Goal: Task Accomplishment & Management: Use online tool/utility

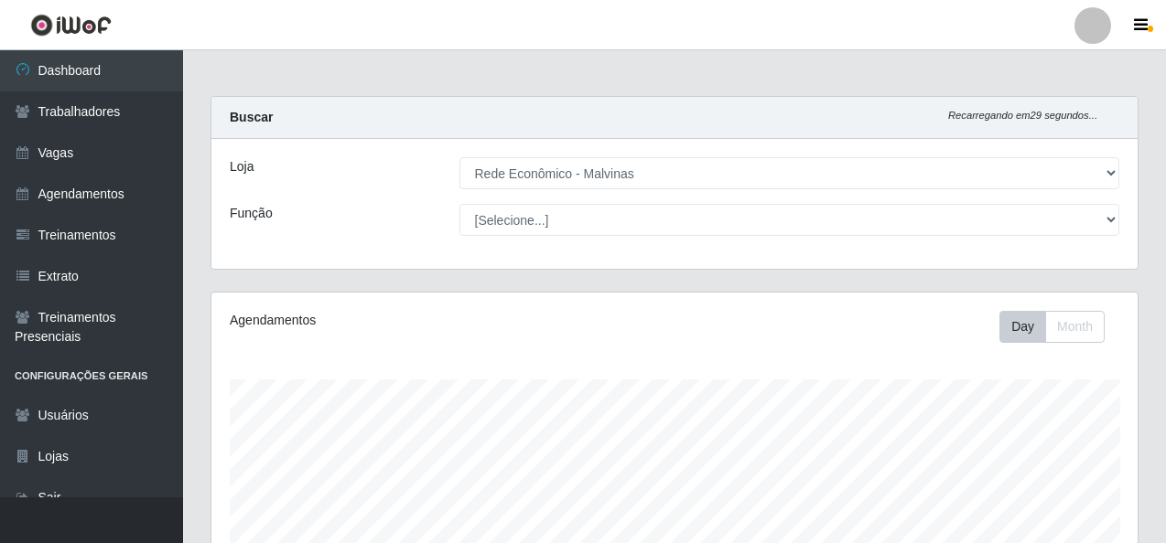
select select "194"
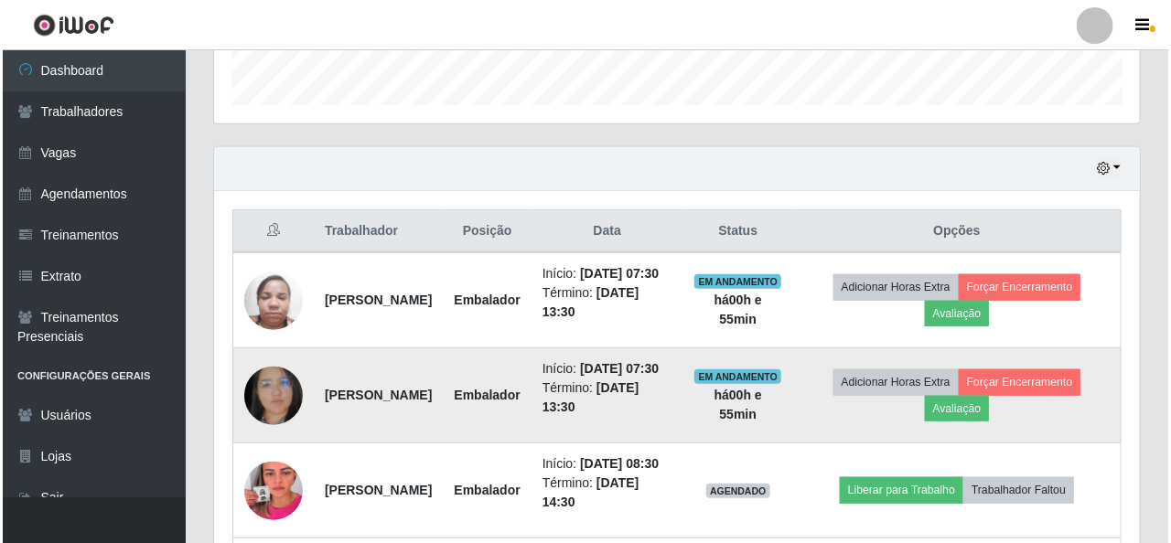
scroll to position [732, 0]
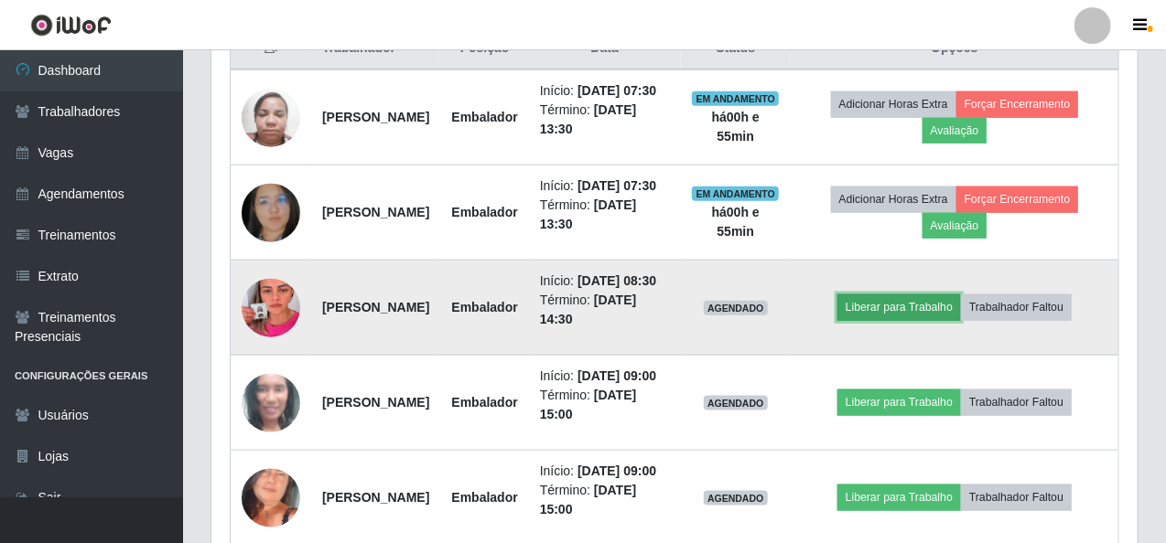
click at [931, 320] on button "Liberar para Trabalho" at bounding box center [899, 308] width 124 height 26
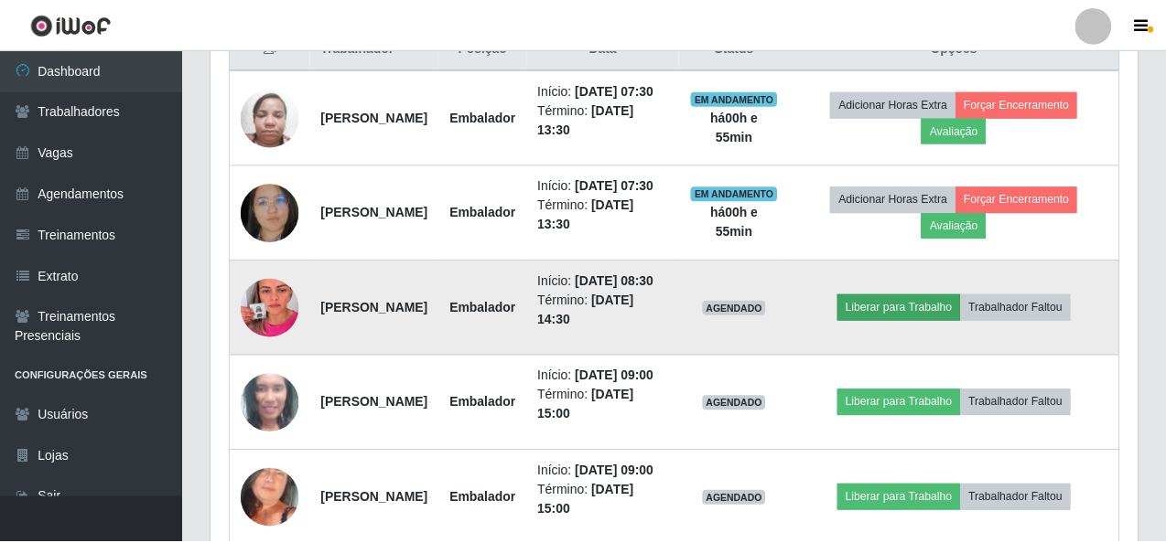
scroll to position [380, 918]
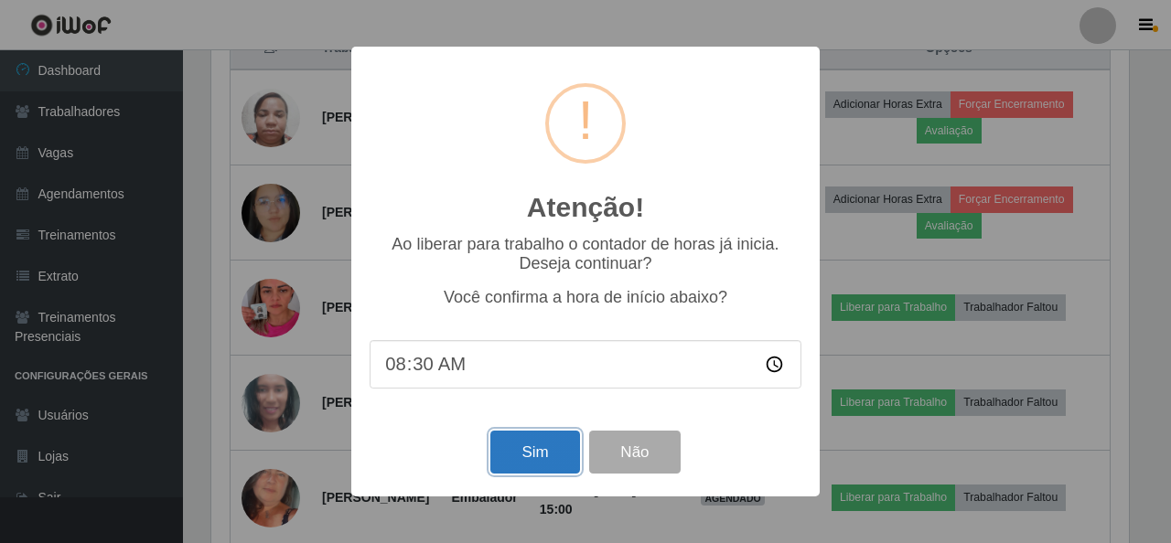
click at [528, 469] on button "Sim" at bounding box center [534, 452] width 89 height 43
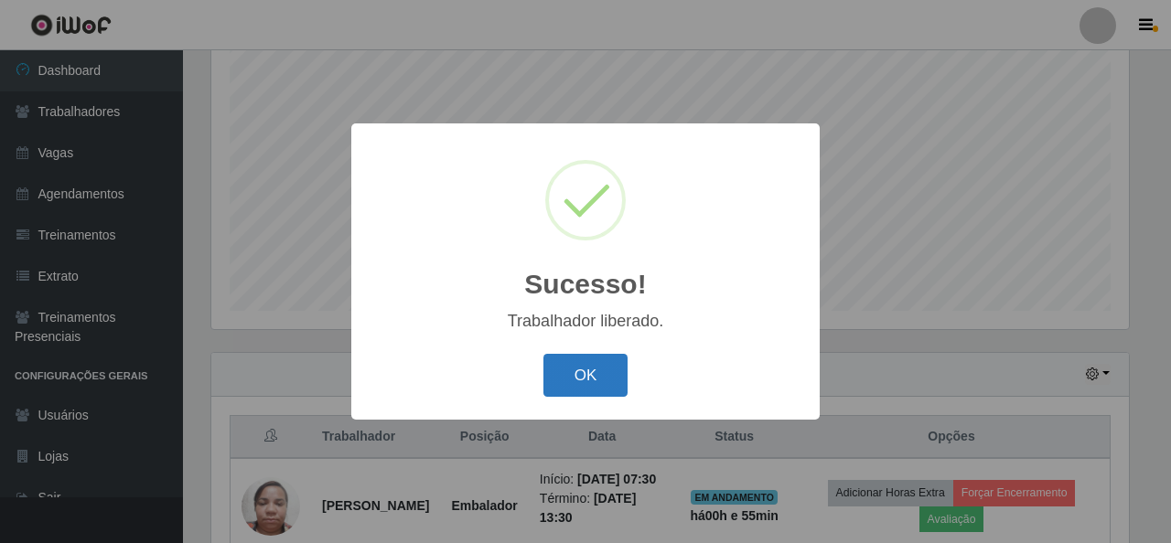
click at [573, 375] on button "OK" at bounding box center [585, 375] width 85 height 43
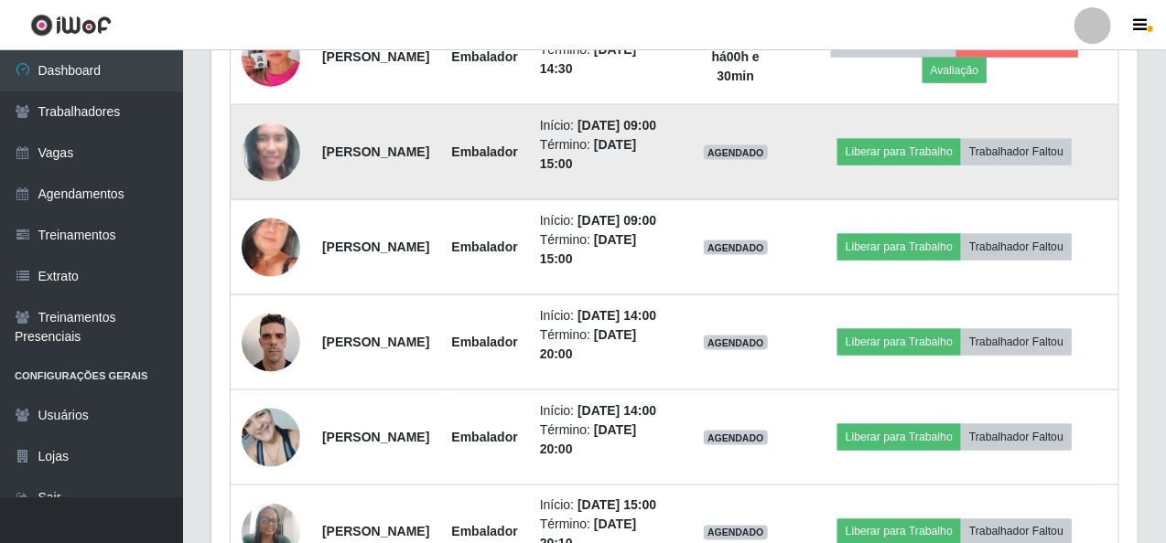
scroll to position [983, 0]
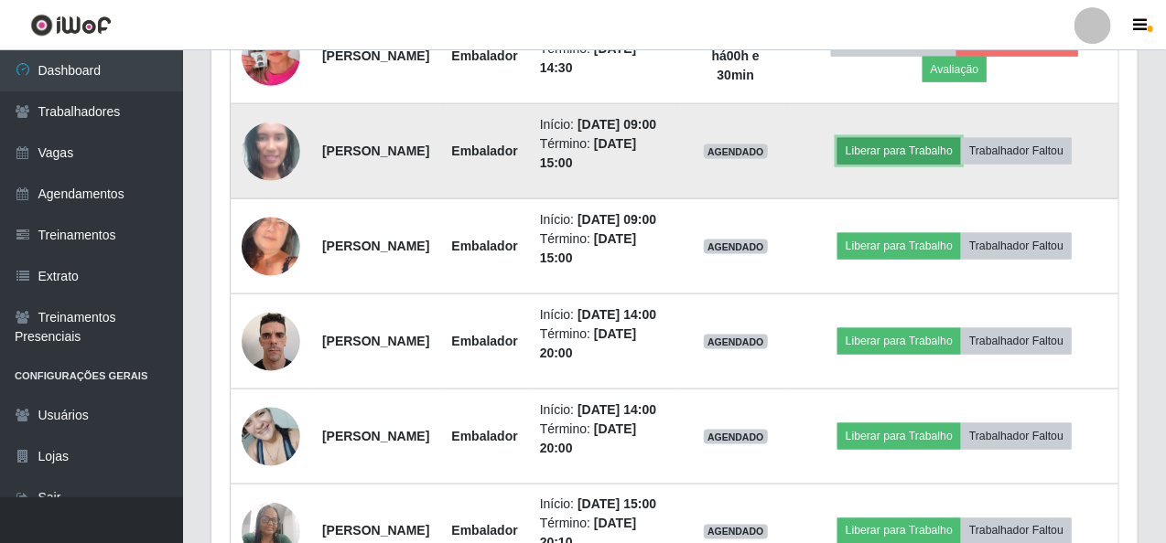
click at [911, 164] on button "Liberar para Trabalho" at bounding box center [899, 151] width 124 height 26
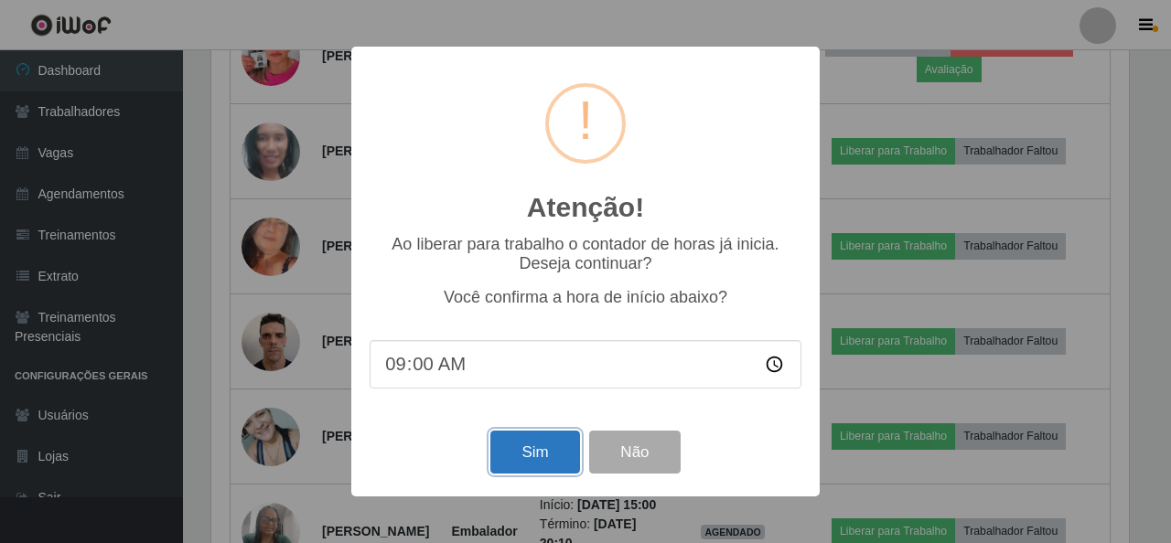
click at [556, 436] on button "Sim" at bounding box center [534, 452] width 89 height 43
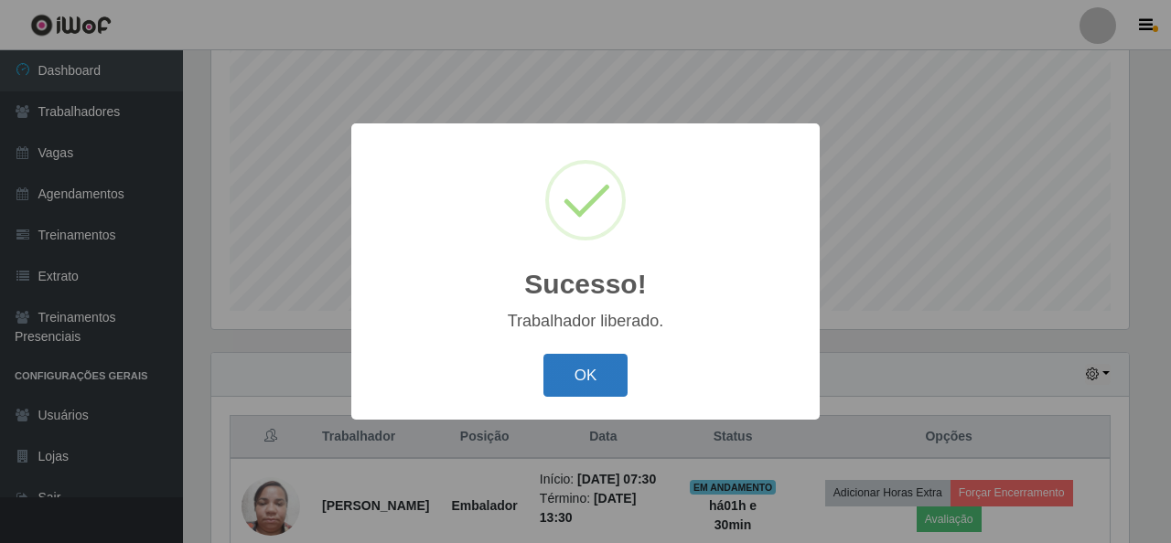
click at [575, 385] on button "OK" at bounding box center [585, 375] width 85 height 43
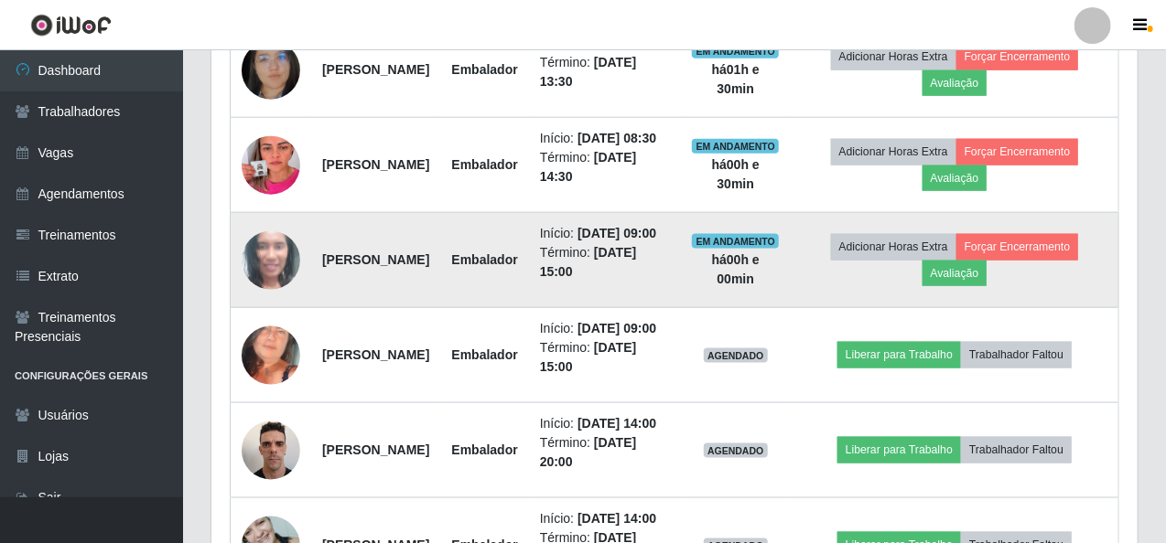
scroll to position [983, 0]
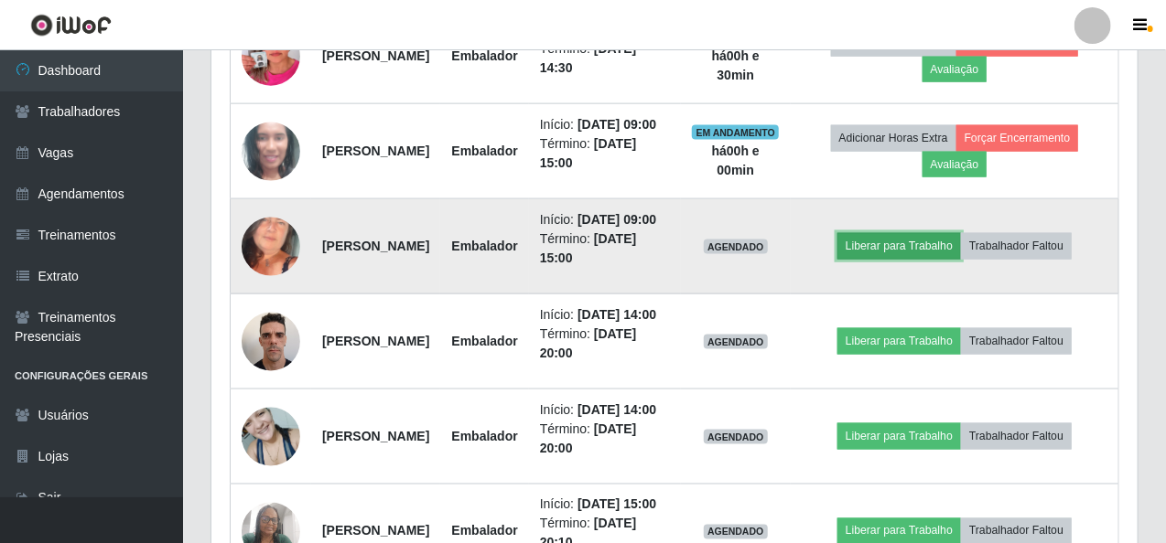
click at [904, 259] on button "Liberar para Trabalho" at bounding box center [899, 246] width 124 height 26
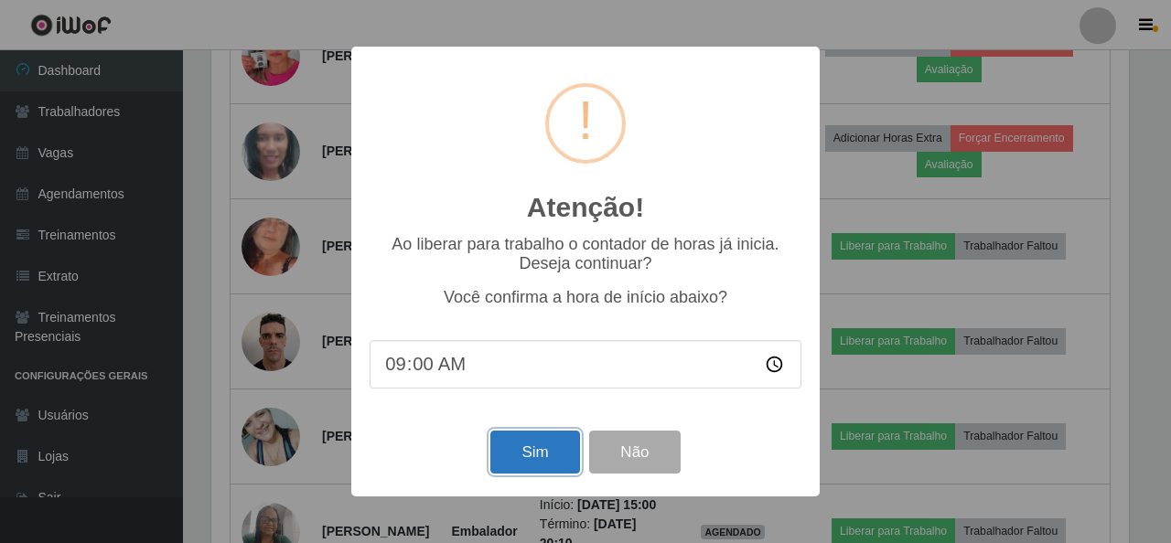
click at [529, 455] on button "Sim" at bounding box center [534, 452] width 89 height 43
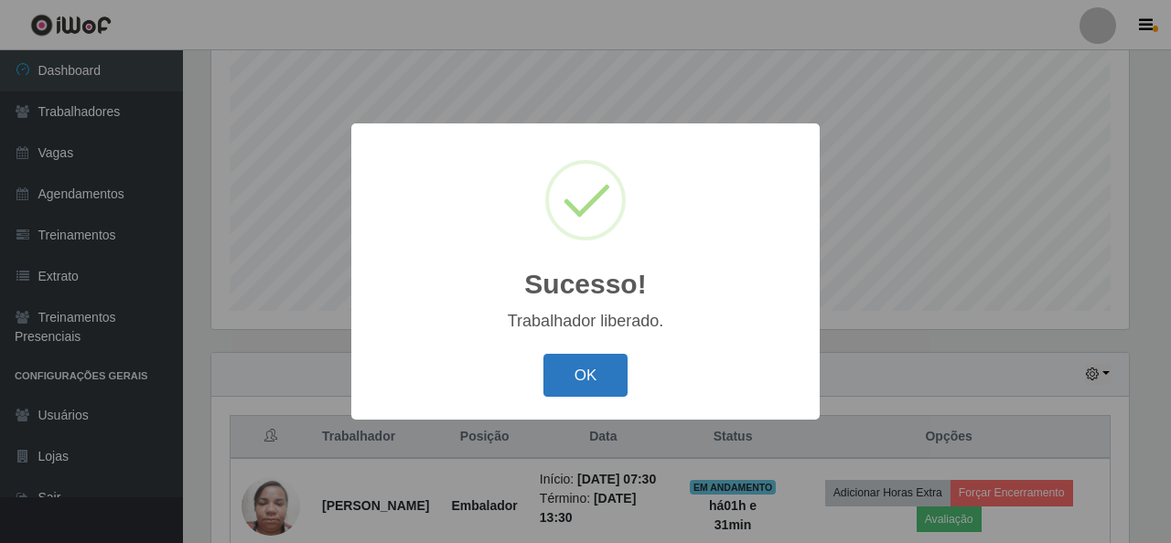
click at [596, 395] on button "OK" at bounding box center [585, 375] width 85 height 43
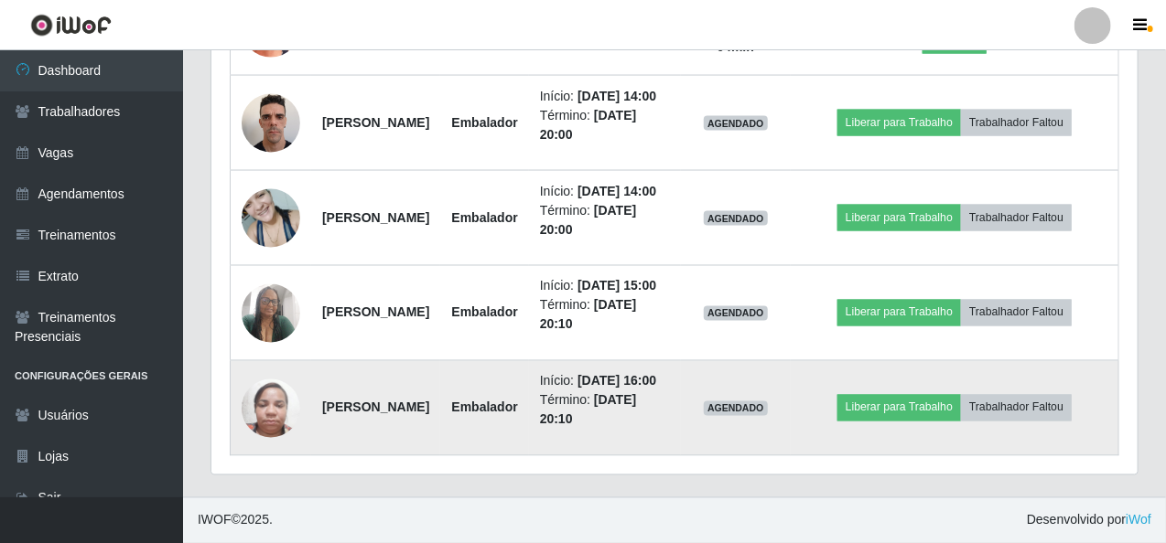
scroll to position [1370, 0]
drag, startPoint x: 901, startPoint y: 264, endPoint x: 446, endPoint y: 417, distance: 479.7
click at [877, 273] on td "Liberar para Trabalho Trabalhador Faltou" at bounding box center [954, 313] width 328 height 95
click at [440, 414] on td "[PERSON_NAME]" at bounding box center [375, 408] width 129 height 95
click at [438, 411] on td "[PERSON_NAME]" at bounding box center [375, 408] width 129 height 95
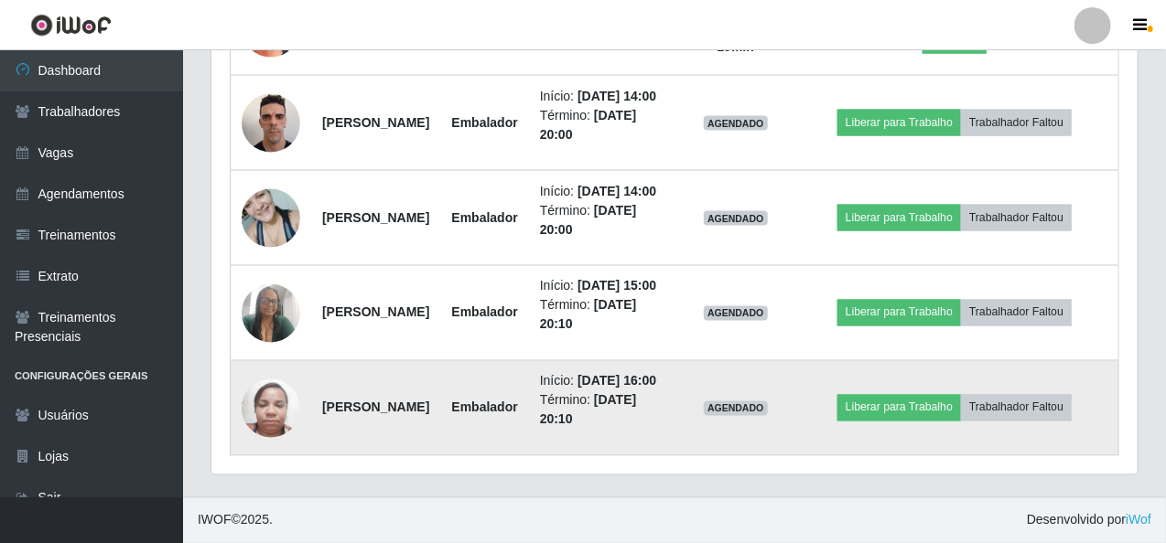
click at [438, 411] on td "[PERSON_NAME]" at bounding box center [375, 408] width 129 height 95
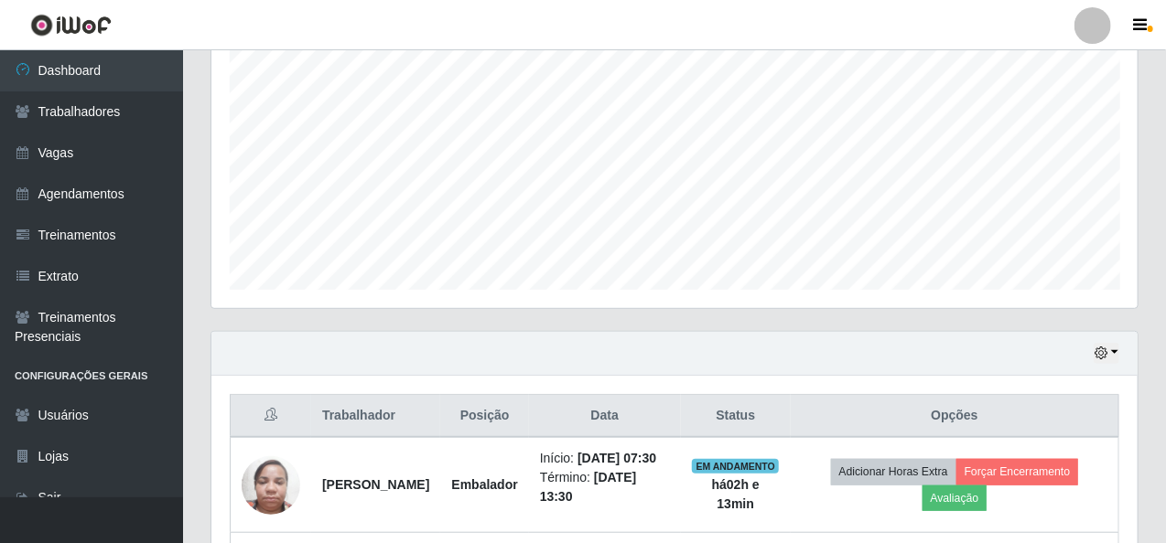
scroll to position [90, 0]
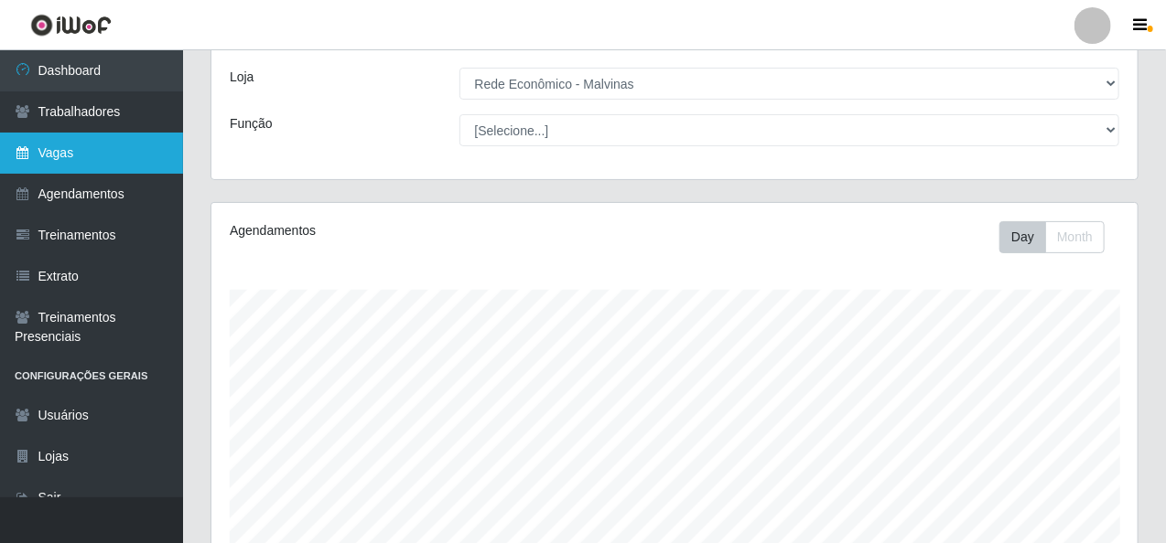
click at [127, 145] on link "Vagas" at bounding box center [91, 153] width 183 height 41
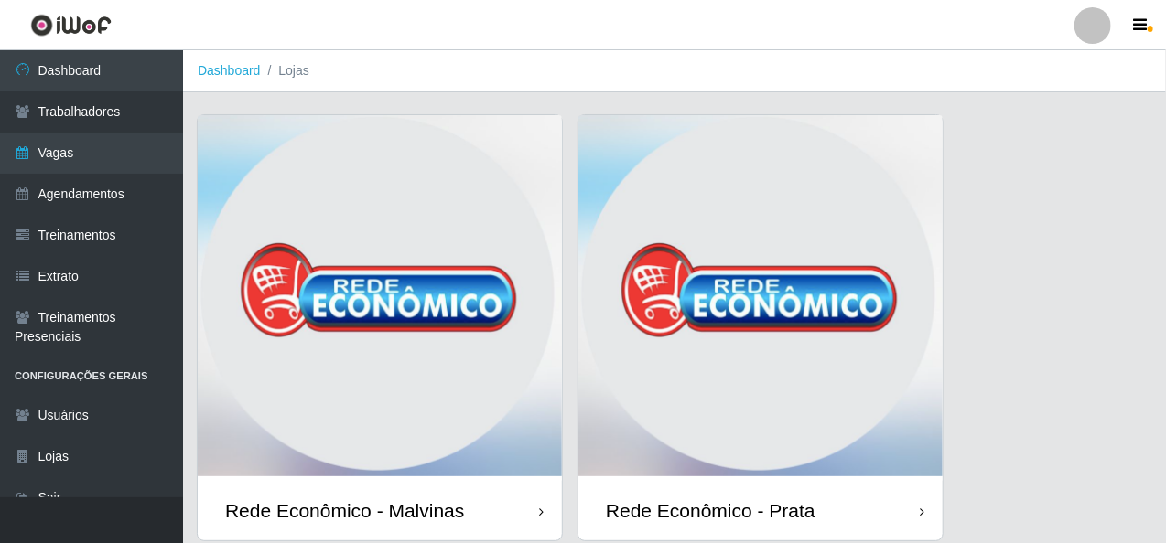
click at [463, 260] on img at bounding box center [380, 298] width 364 height 366
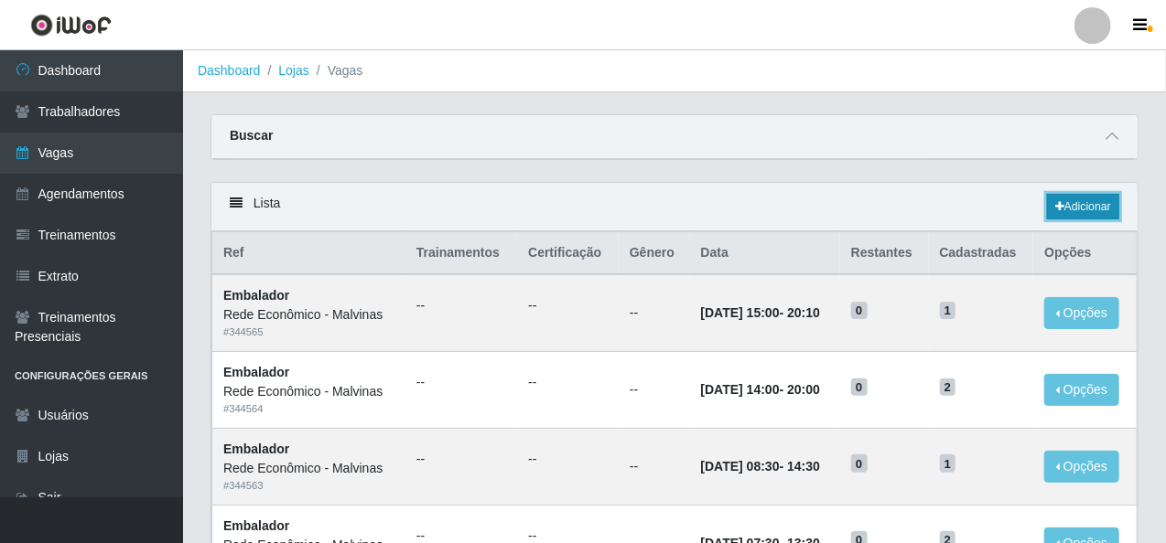
click at [1090, 207] on link "Adicionar" at bounding box center [1083, 207] width 72 height 26
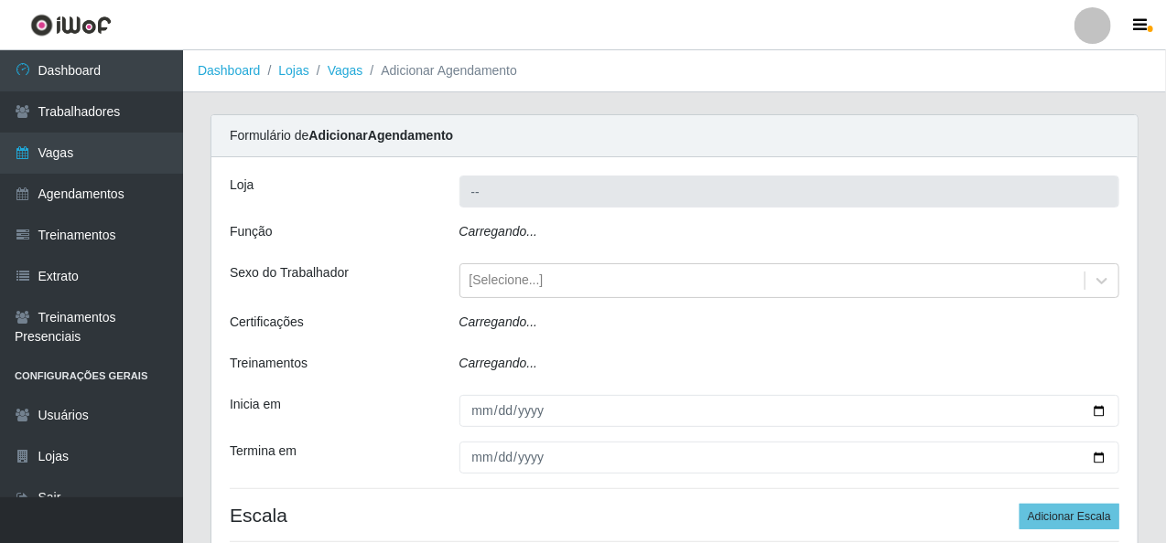
type input "Rede Econômico - Malvinas"
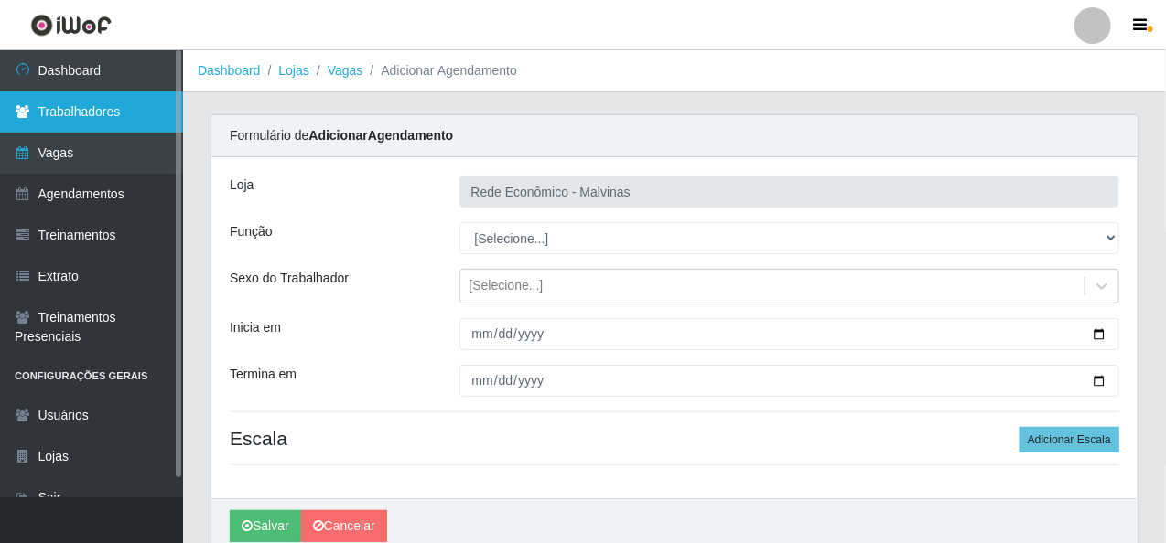
click at [134, 118] on link "Trabalhadores" at bounding box center [91, 111] width 183 height 41
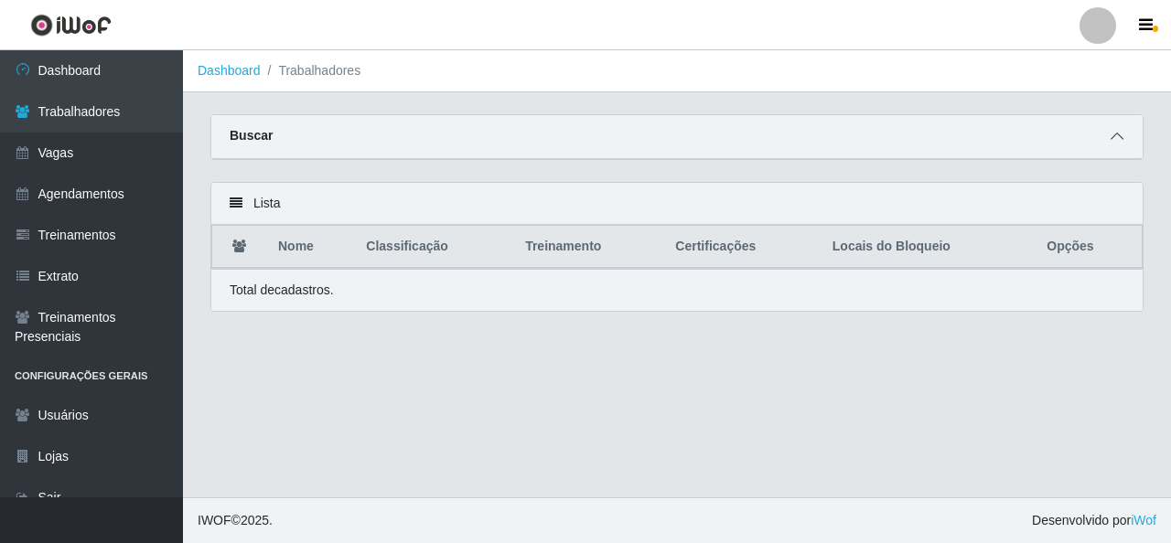
click at [1116, 128] on span at bounding box center [1117, 136] width 22 height 21
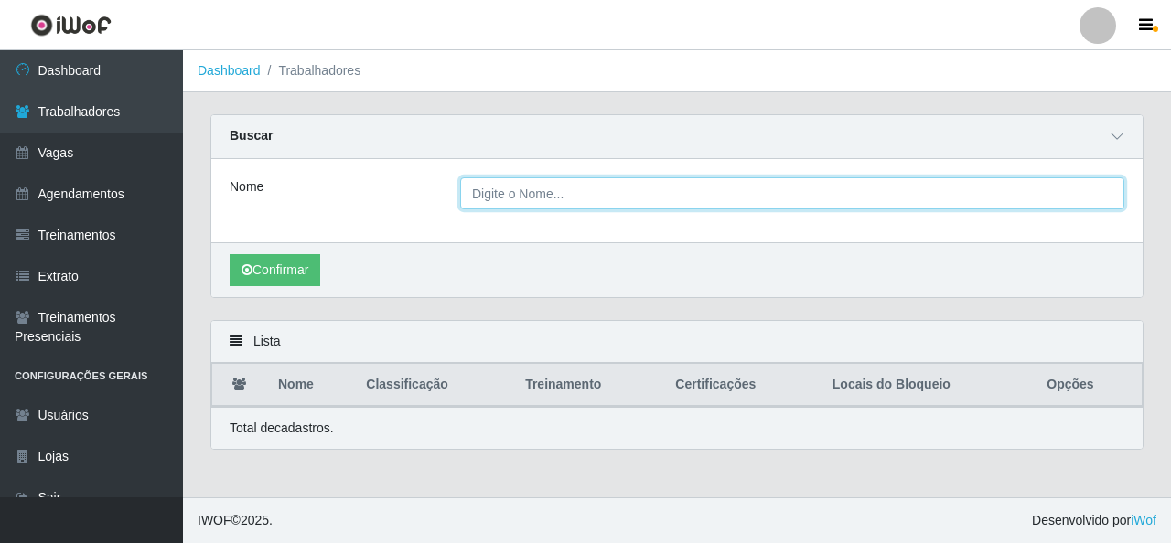
click at [521, 205] on input "Nome" at bounding box center [792, 193] width 664 height 32
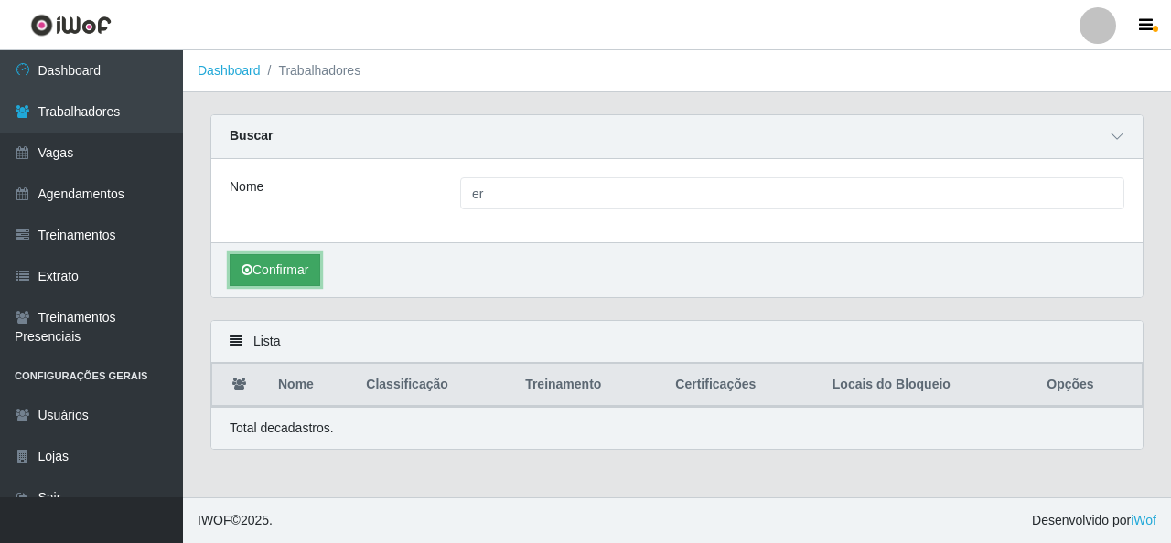
click at [315, 263] on button "Confirmar" at bounding box center [275, 270] width 91 height 32
click at [305, 266] on button "Confirmar" at bounding box center [275, 270] width 91 height 32
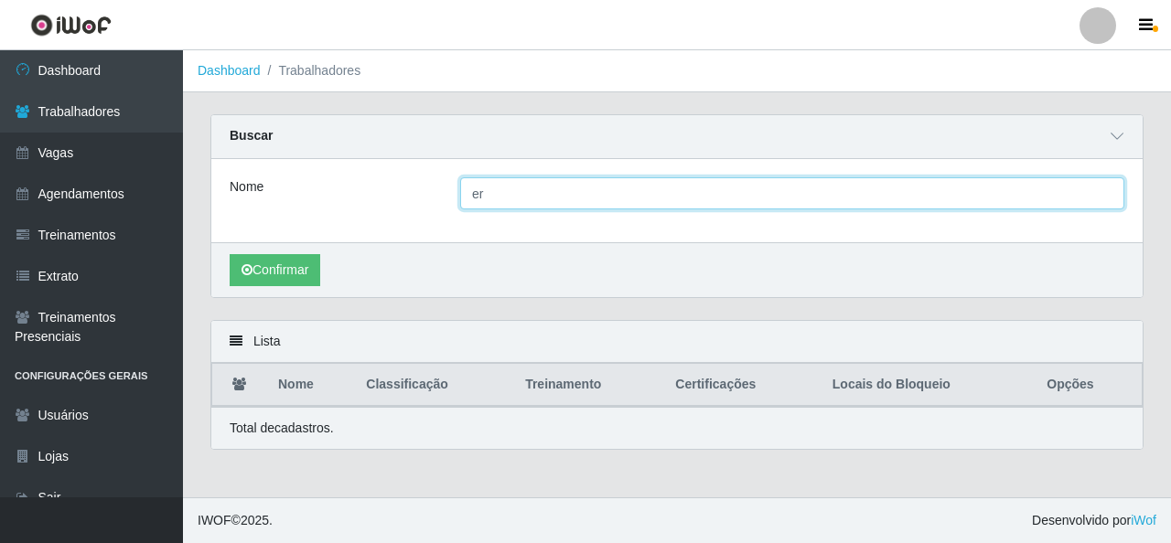
click at [502, 199] on input "er" at bounding box center [792, 193] width 664 height 32
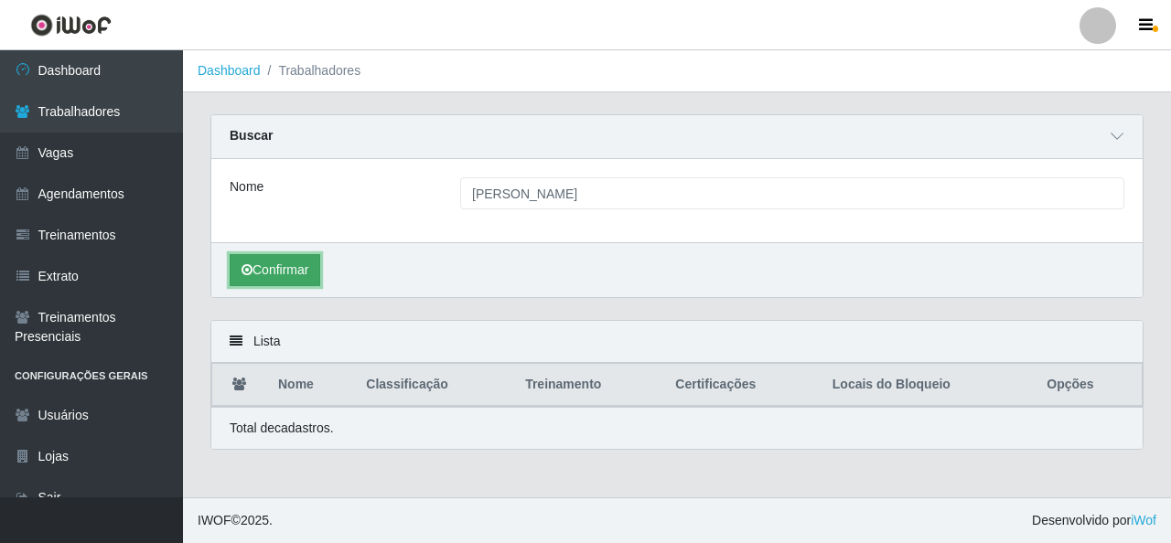
click at [302, 268] on button "Confirmar" at bounding box center [275, 270] width 91 height 32
click at [296, 263] on button "Confirmar" at bounding box center [275, 270] width 91 height 32
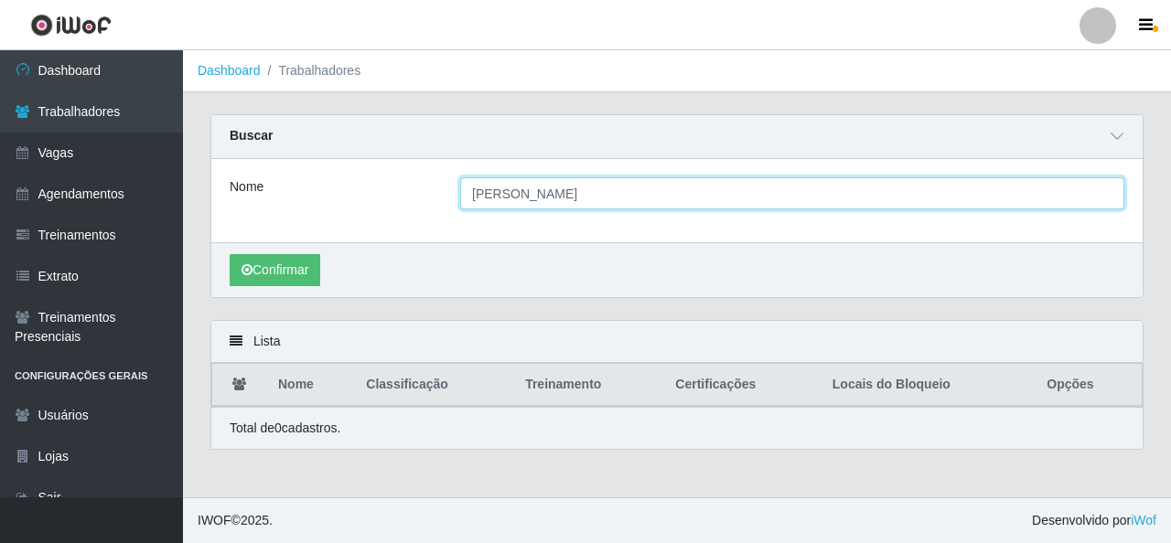
click at [578, 199] on input "[PERSON_NAME]" at bounding box center [792, 193] width 664 height 32
type input "ericlaudo"
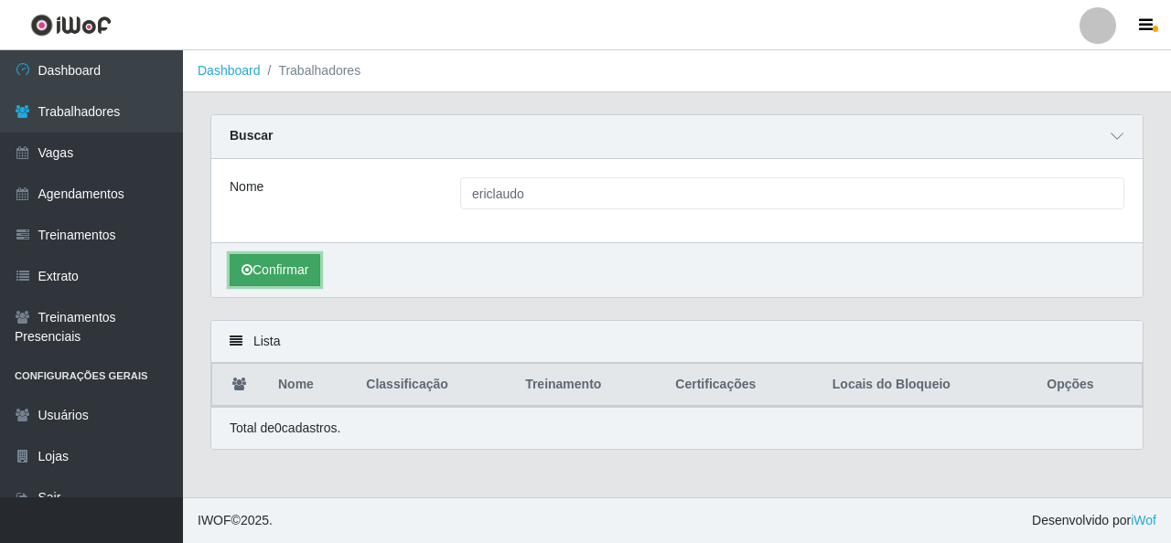
click at [257, 257] on button "Confirmar" at bounding box center [275, 270] width 91 height 32
click at [264, 260] on button "Confirmar" at bounding box center [275, 270] width 91 height 32
click at [284, 272] on button "Confirmar" at bounding box center [275, 270] width 91 height 32
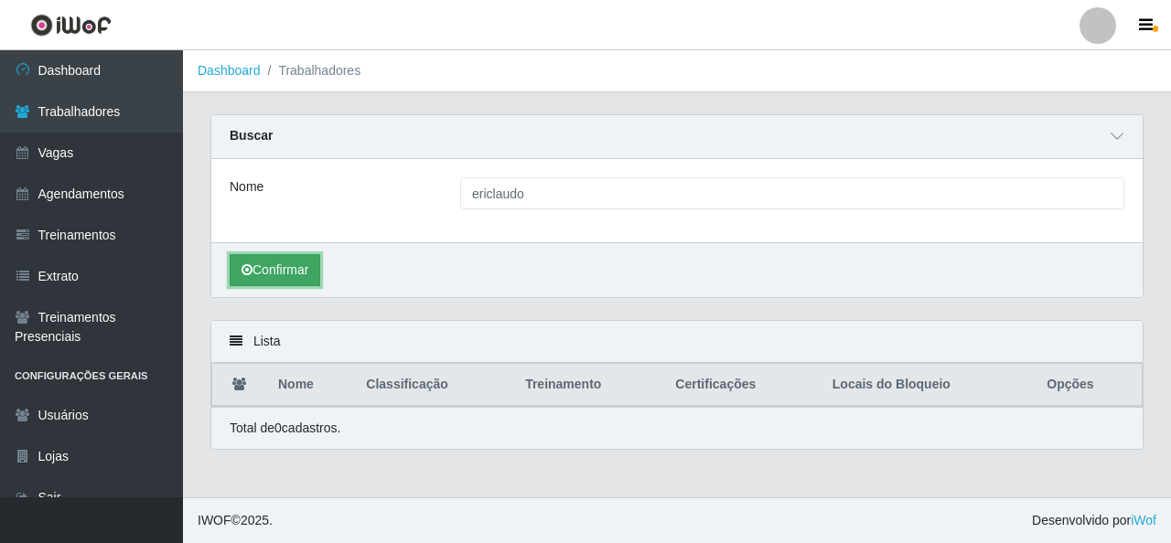
click at [284, 272] on button "Confirmar" at bounding box center [275, 270] width 91 height 32
click at [305, 276] on button "Confirmar" at bounding box center [275, 270] width 91 height 32
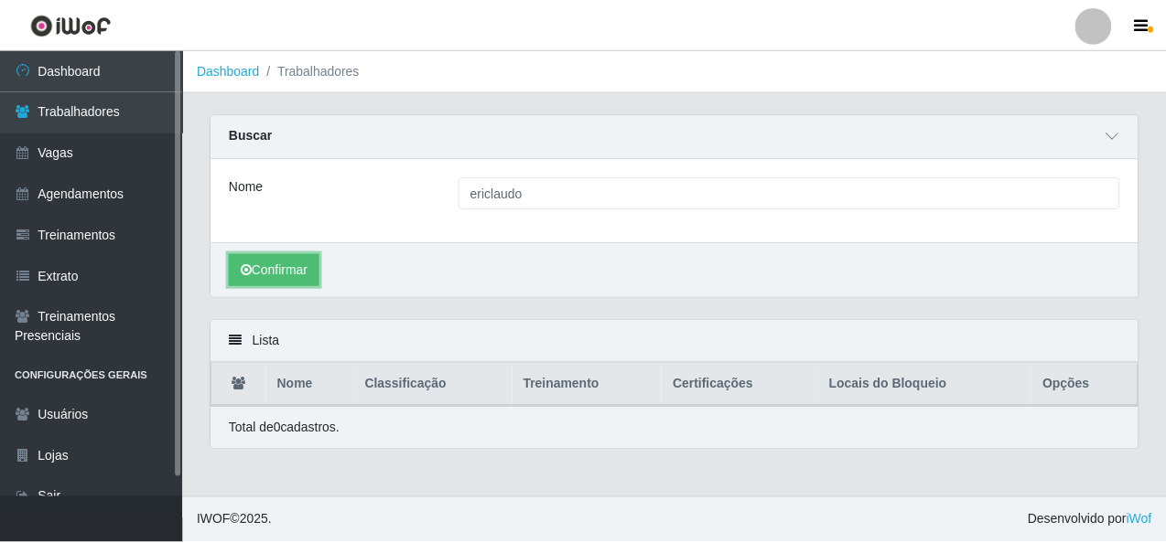
scroll to position [21, 0]
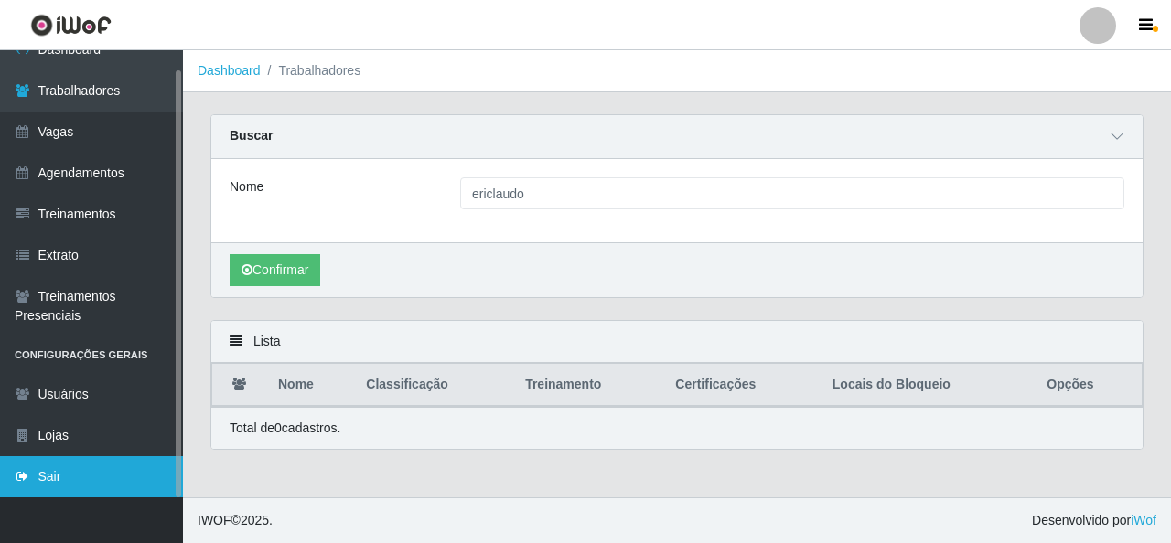
click at [135, 463] on link "Sair" at bounding box center [91, 477] width 183 height 41
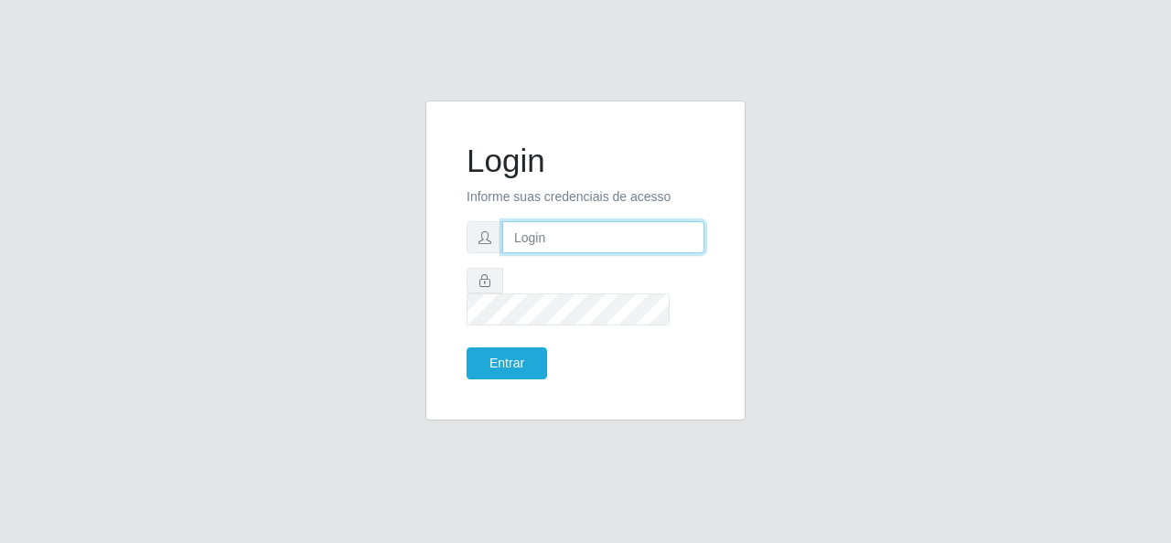
type input "[EMAIL_ADDRESS][DOMAIN_NAME]"
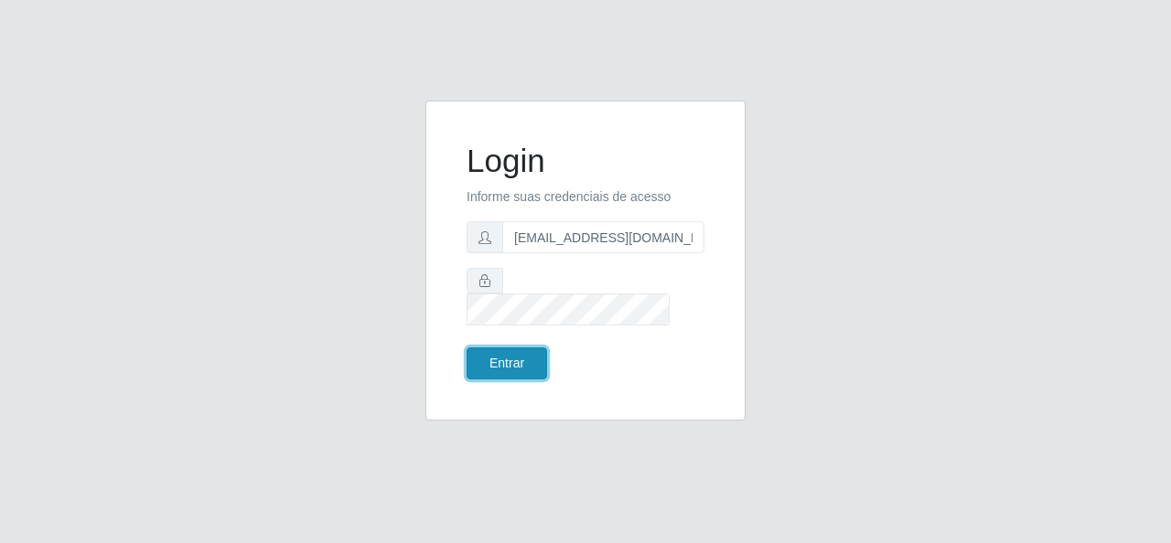
click at [502, 349] on button "Entrar" at bounding box center [507, 364] width 81 height 32
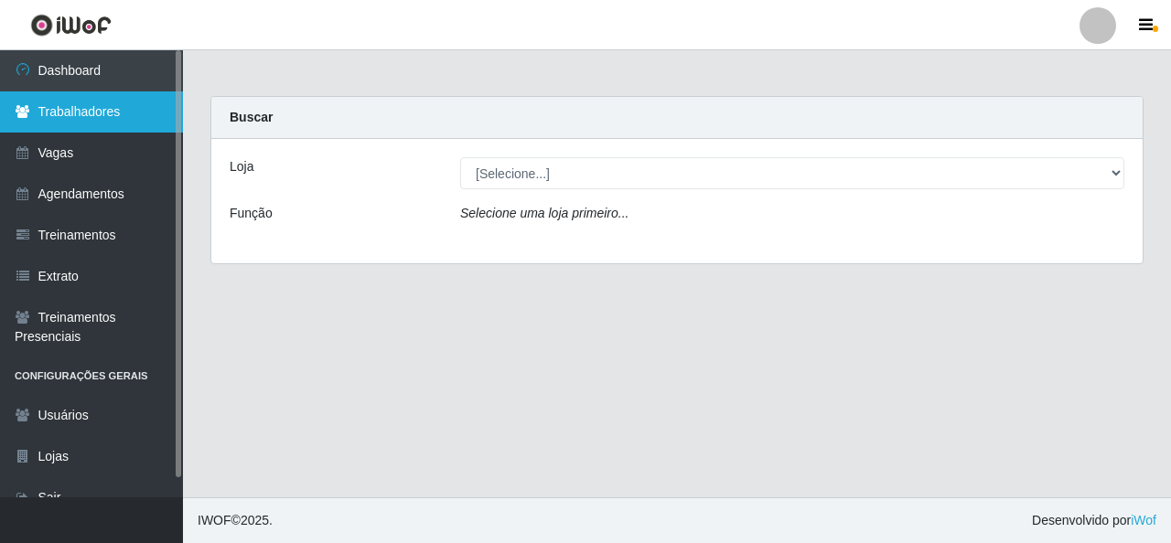
click at [82, 101] on link "Trabalhadores" at bounding box center [91, 111] width 183 height 41
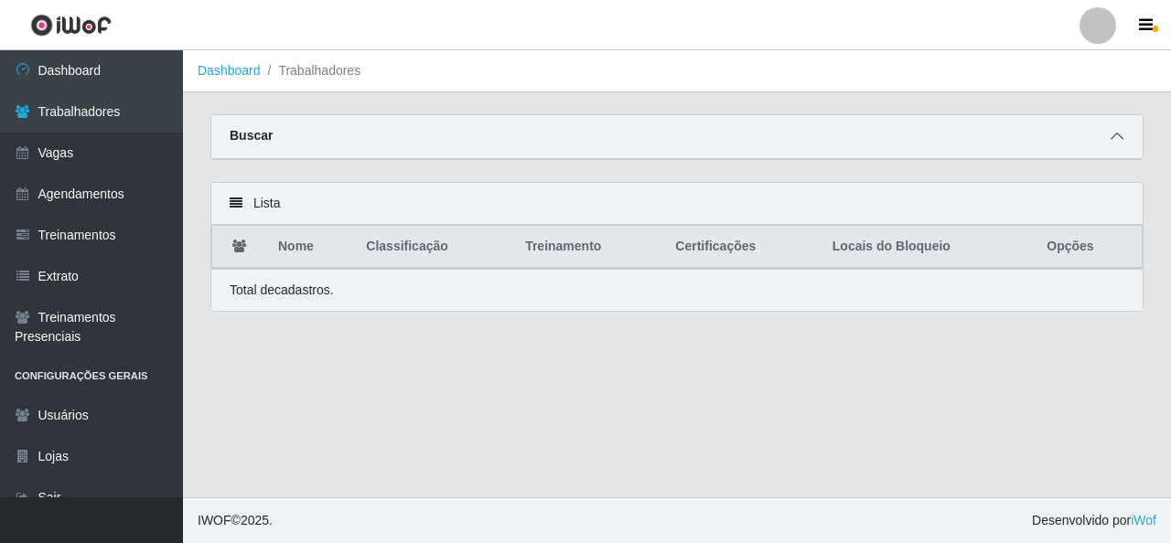
click at [1120, 136] on icon at bounding box center [1117, 136] width 13 height 13
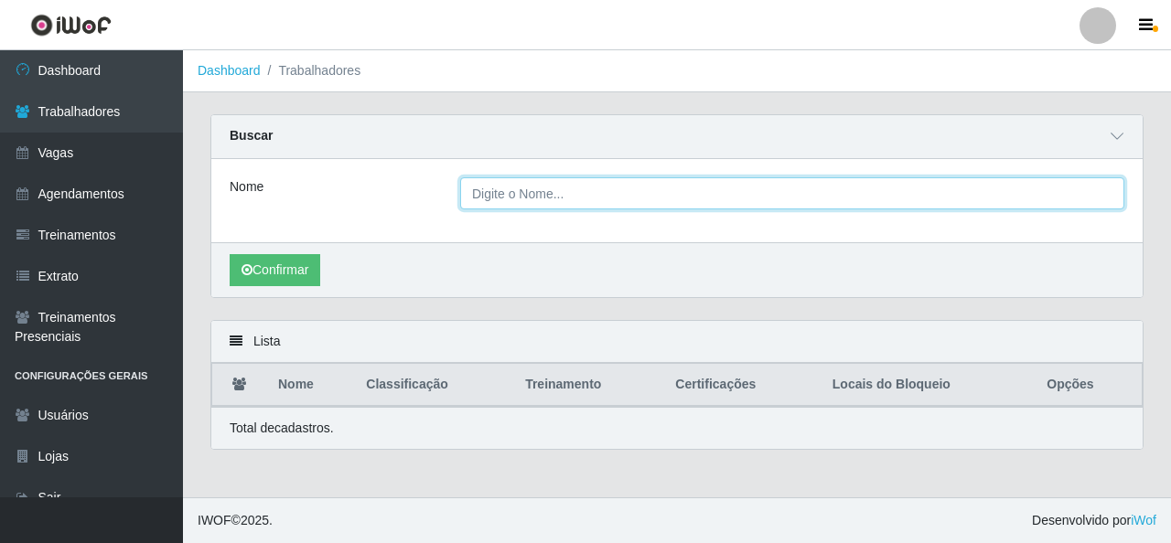
click at [532, 188] on input "Nome" at bounding box center [792, 193] width 664 height 32
type input "[PERSON_NAME]"
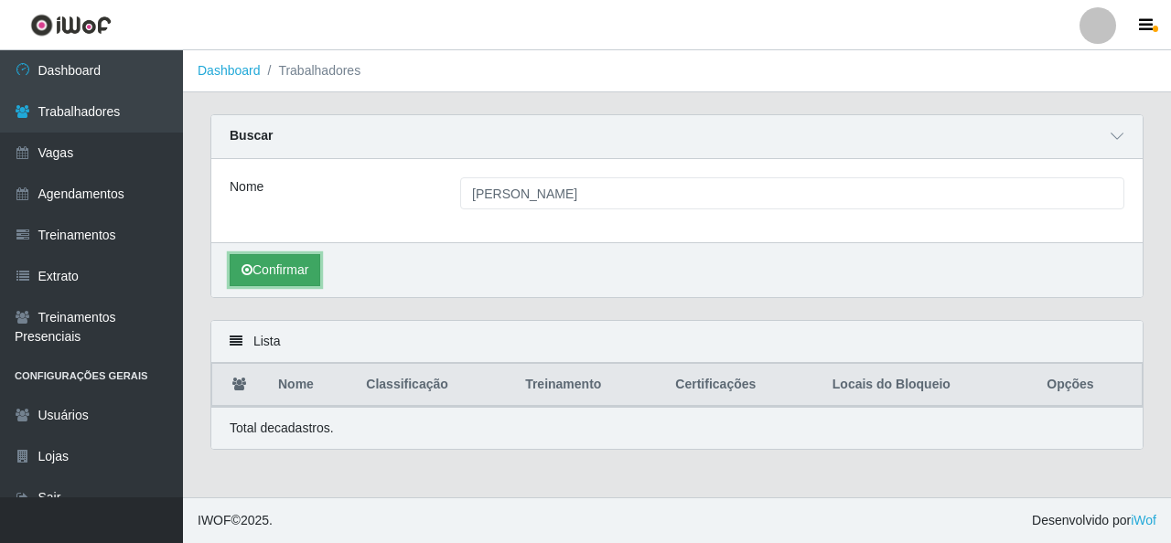
click at [303, 271] on button "Confirmar" at bounding box center [275, 270] width 91 height 32
click at [230, 254] on button "Confirmar" at bounding box center [275, 270] width 91 height 32
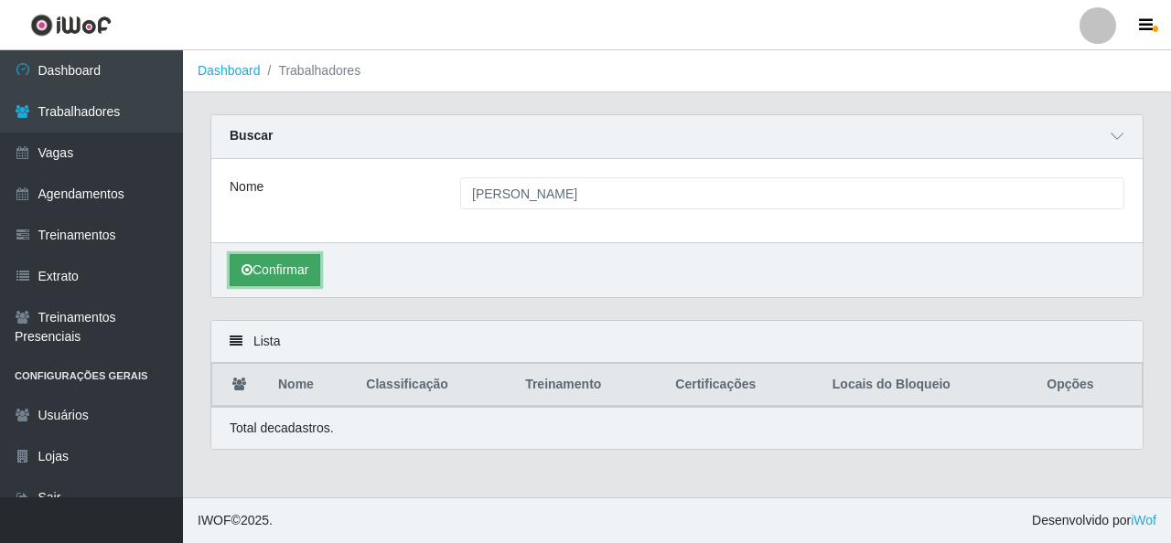
click at [230, 254] on button "Confirmar" at bounding box center [275, 270] width 91 height 32
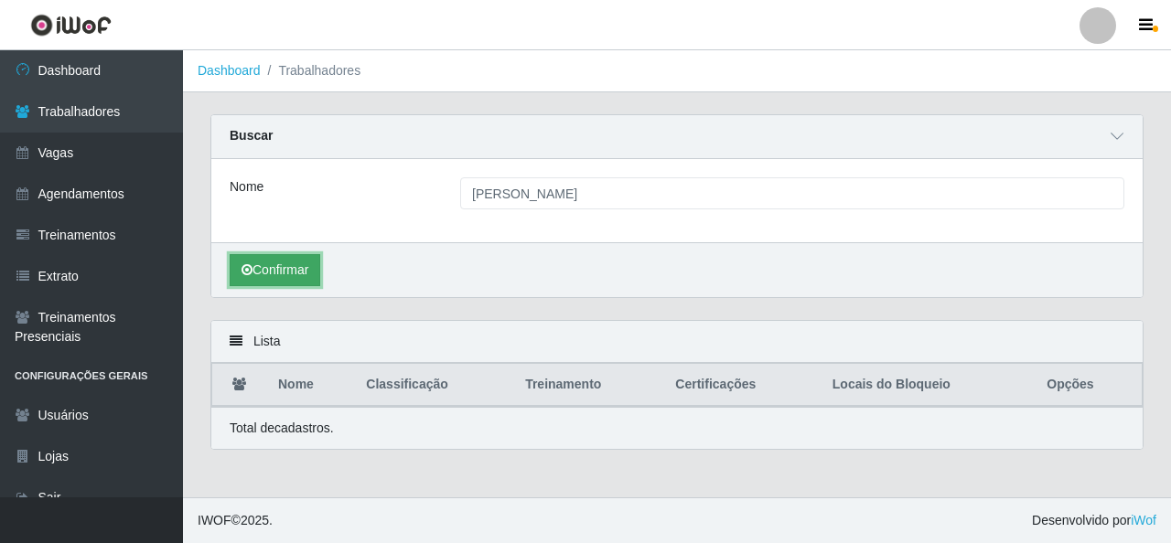
click at [230, 254] on button "Confirmar" at bounding box center [275, 270] width 91 height 32
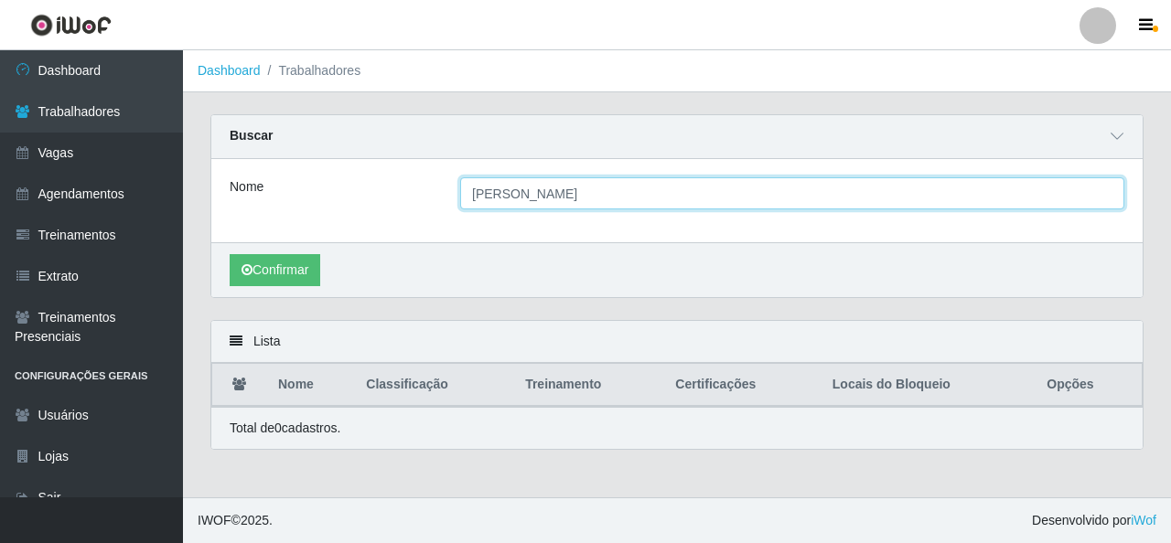
click at [575, 191] on input "[PERSON_NAME]" at bounding box center [792, 193] width 664 height 32
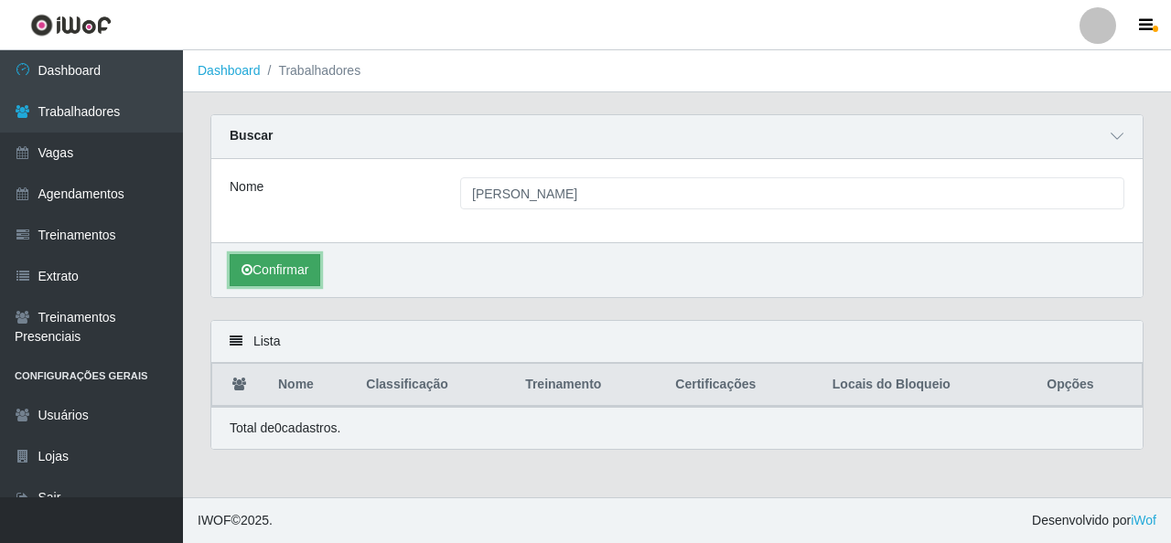
click at [291, 276] on button "Confirmar" at bounding box center [275, 270] width 91 height 32
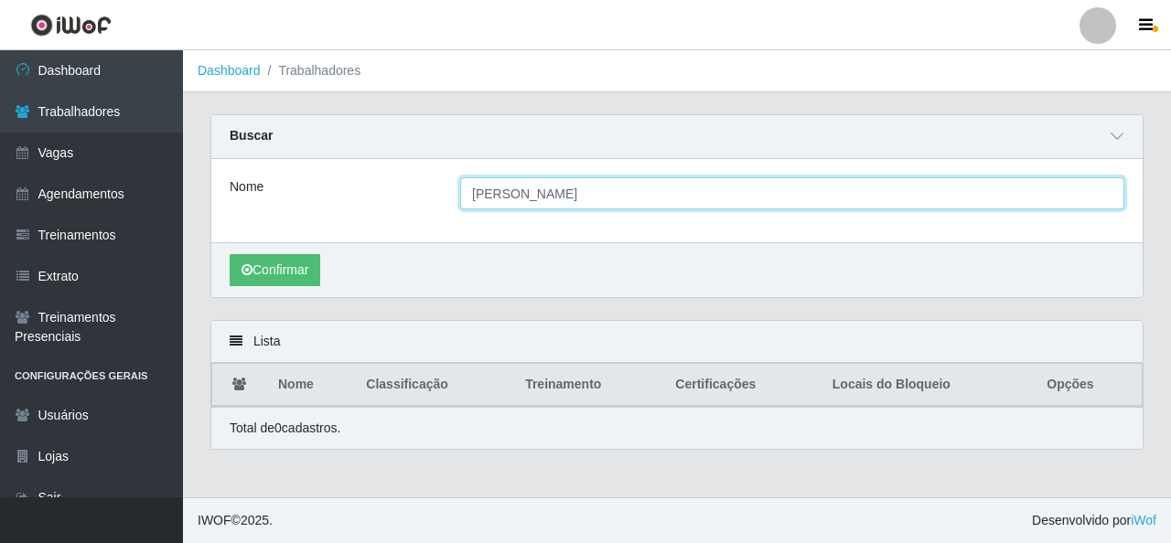
click at [573, 192] on input "[PERSON_NAME]" at bounding box center [792, 193] width 664 height 32
type input "ericlaudo"
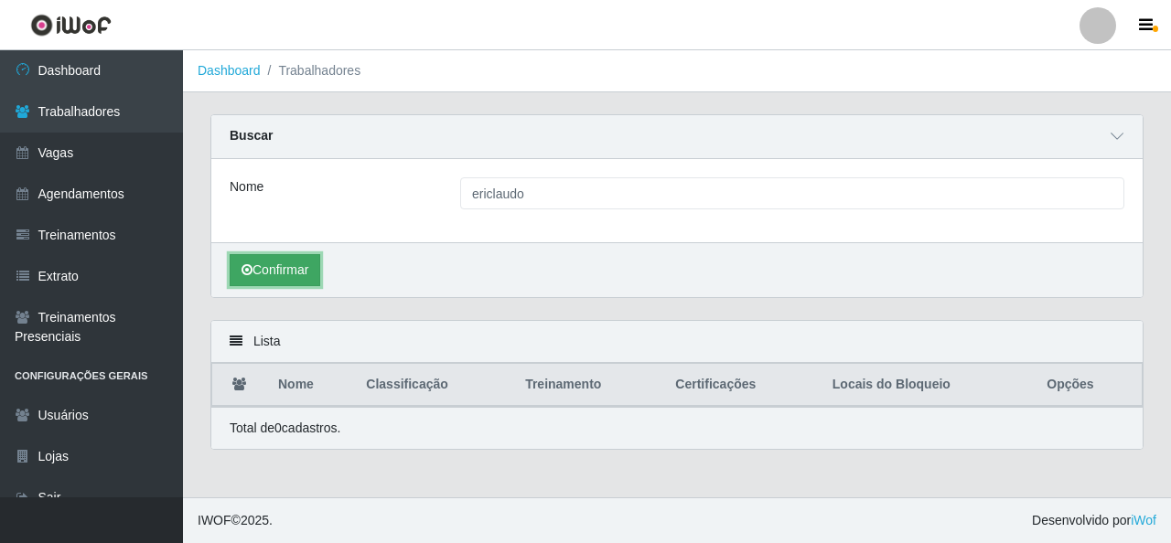
click at [276, 259] on button "Confirmar" at bounding box center [275, 270] width 91 height 32
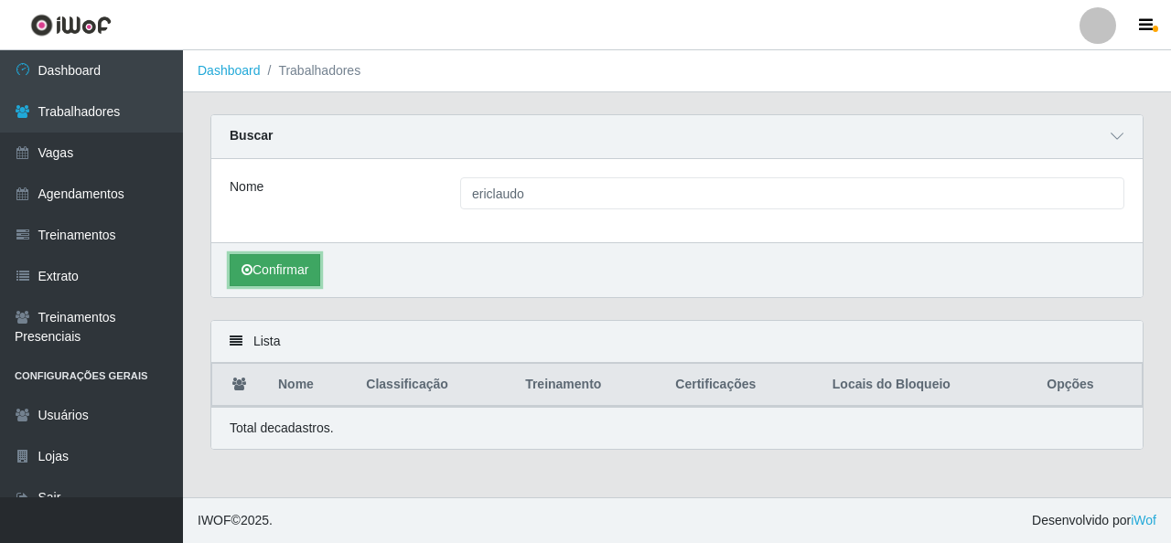
click at [276, 259] on button "Confirmar" at bounding box center [275, 270] width 91 height 32
click at [281, 261] on button "Confirmar" at bounding box center [275, 270] width 91 height 32
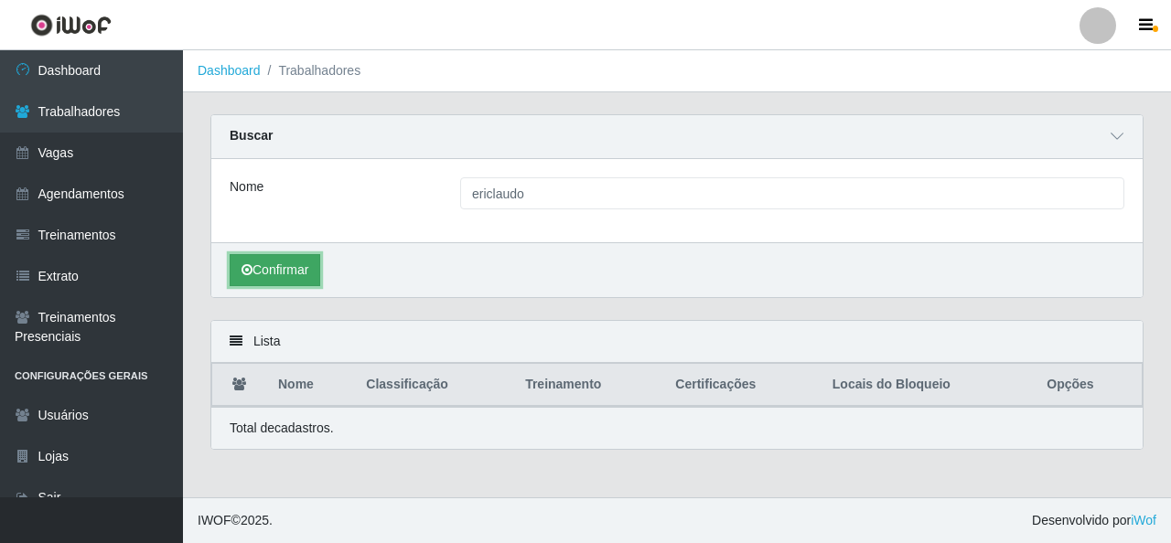
click at [281, 261] on button "Confirmar" at bounding box center [275, 270] width 91 height 32
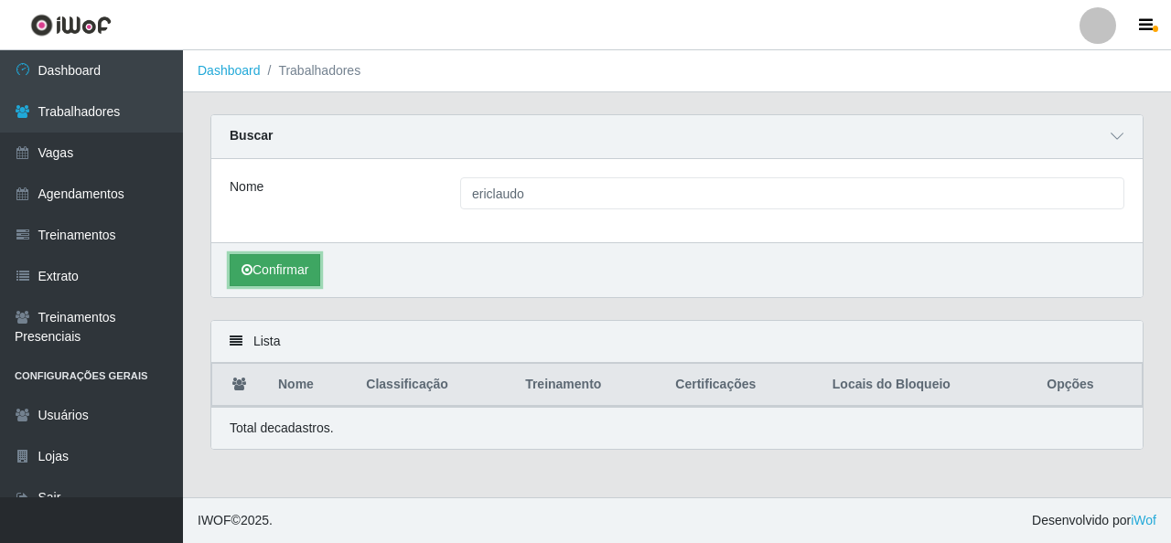
click at [281, 261] on button "Confirmar" at bounding box center [275, 270] width 91 height 32
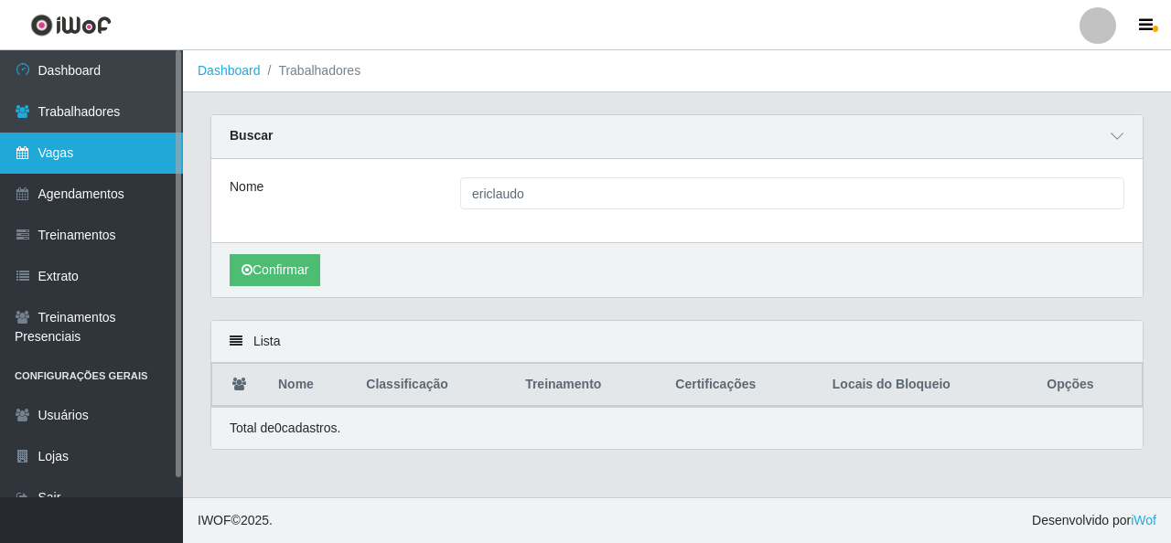
click at [121, 144] on link "Vagas" at bounding box center [91, 153] width 183 height 41
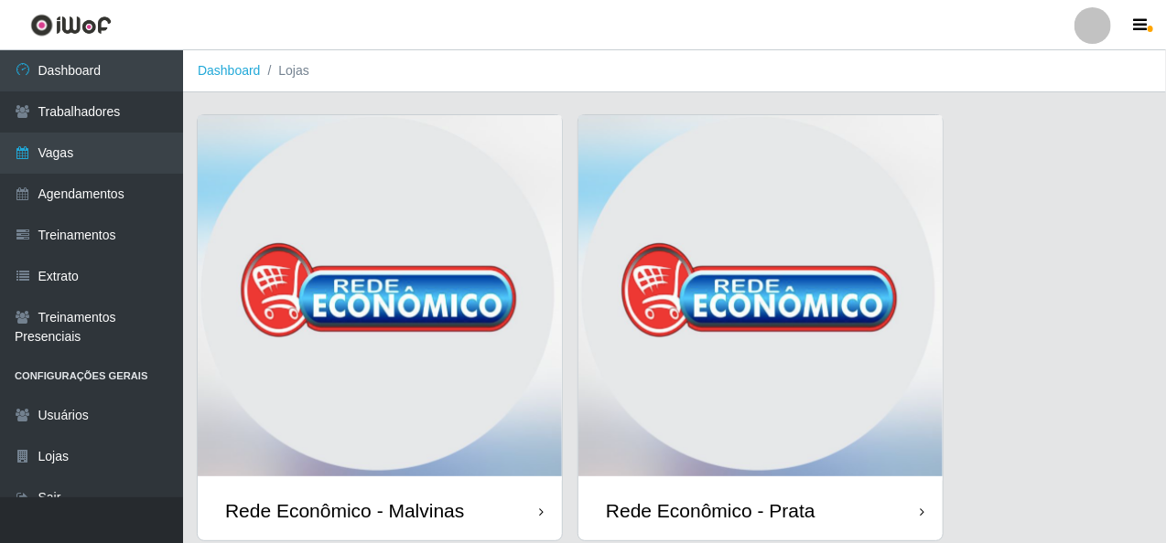
click at [398, 208] on img at bounding box center [380, 298] width 364 height 366
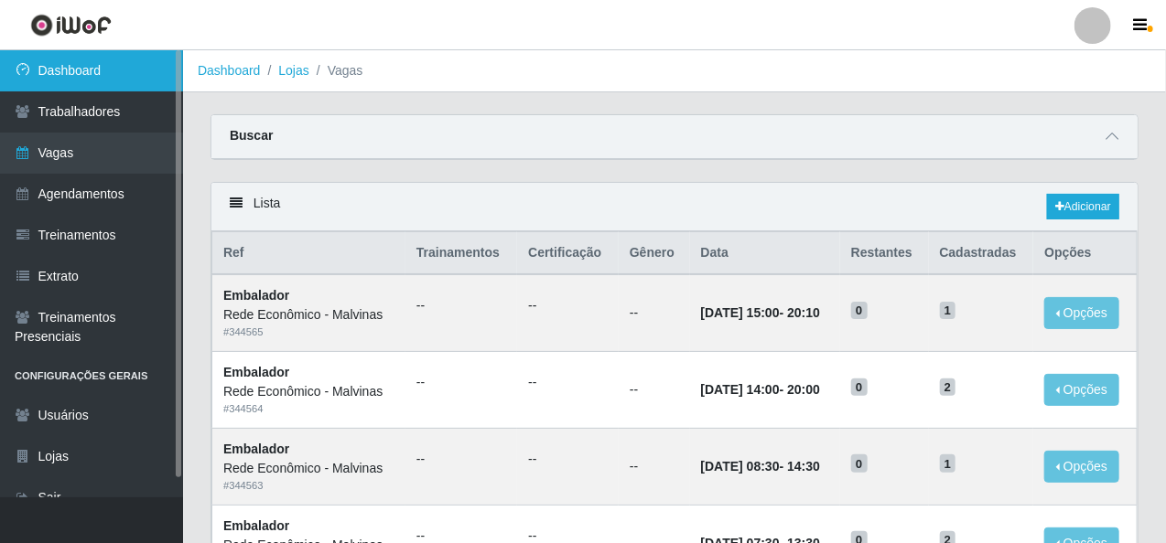
click at [139, 77] on link "Dashboard" at bounding box center [91, 70] width 183 height 41
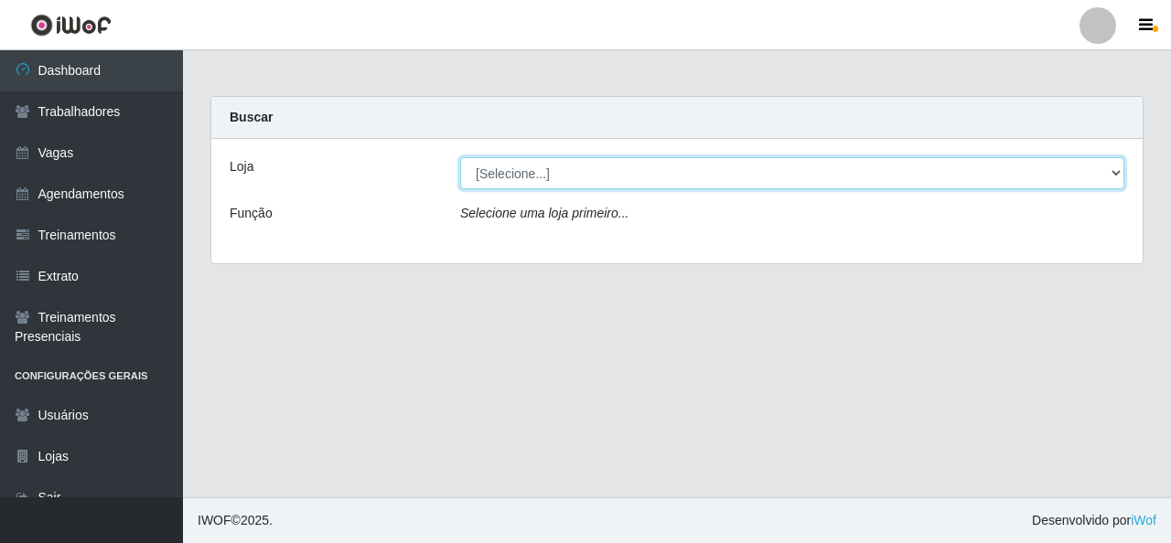
click at [571, 180] on select "[Selecione...] Rede Econômico - Malvinas Rede Econômico - Prata" at bounding box center [792, 173] width 664 height 32
select select "194"
click at [460, 157] on select "[Selecione...] Rede Econômico - Malvinas Rede Econômico - Prata" at bounding box center [792, 173] width 664 height 32
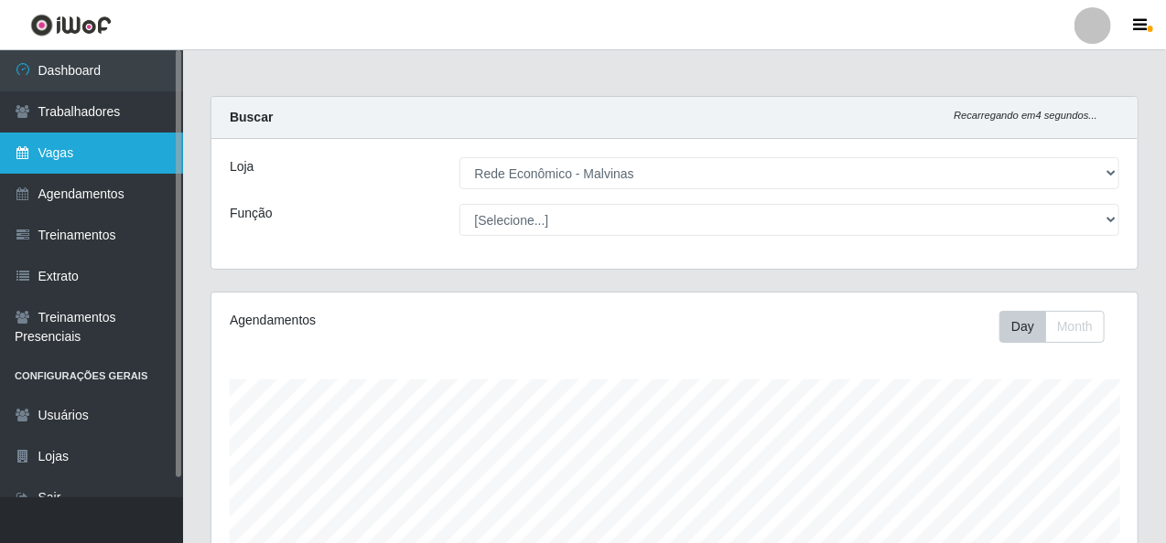
click at [65, 140] on link "Vagas" at bounding box center [91, 153] width 183 height 41
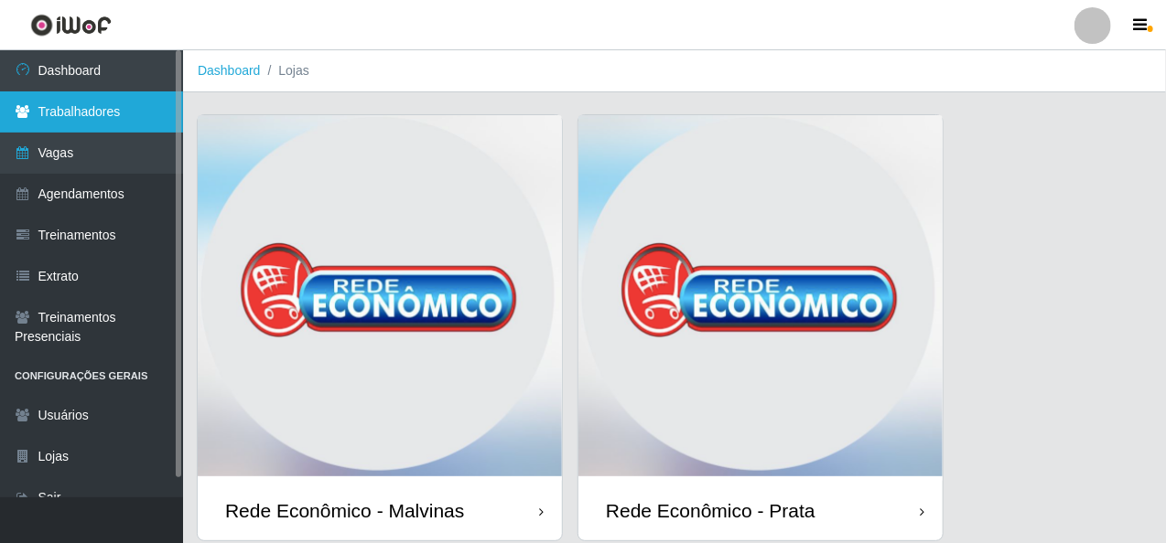
click at [95, 113] on link "Trabalhadores" at bounding box center [91, 111] width 183 height 41
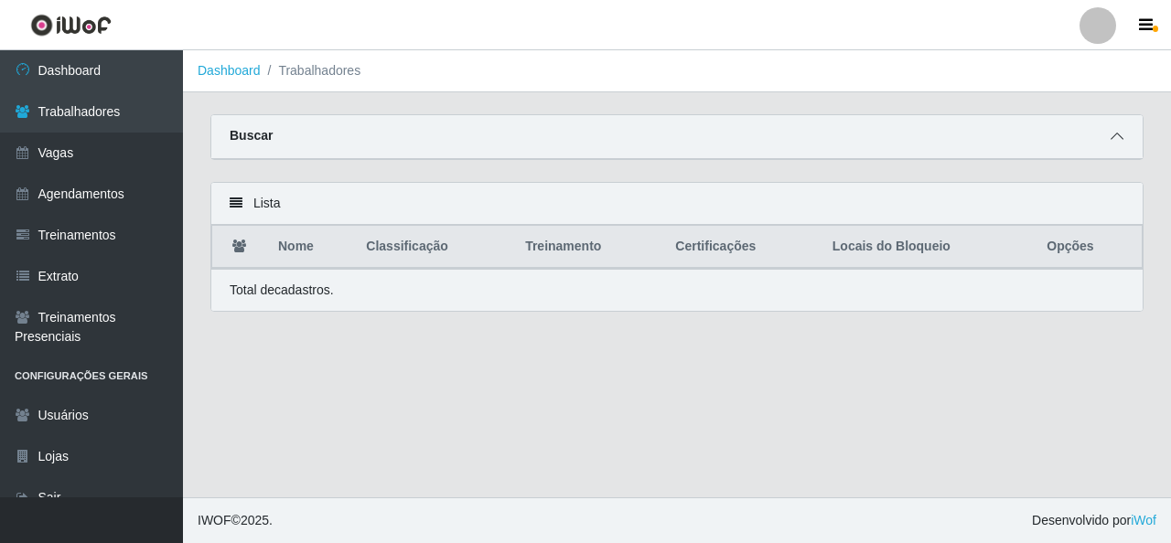
click at [1122, 143] on icon at bounding box center [1117, 136] width 13 height 13
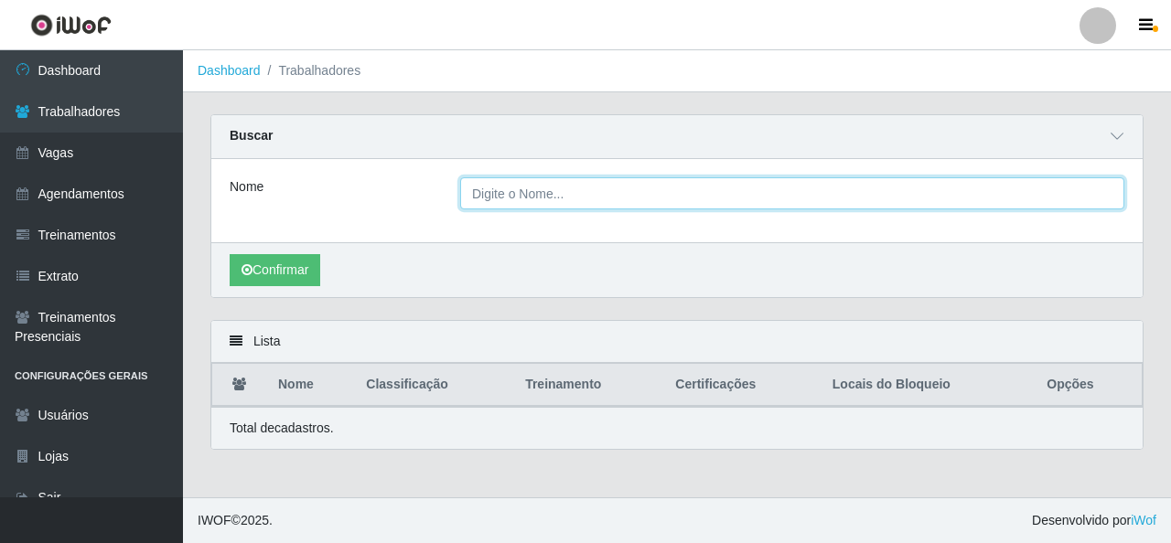
click at [631, 192] on input "Nome" at bounding box center [792, 193] width 664 height 32
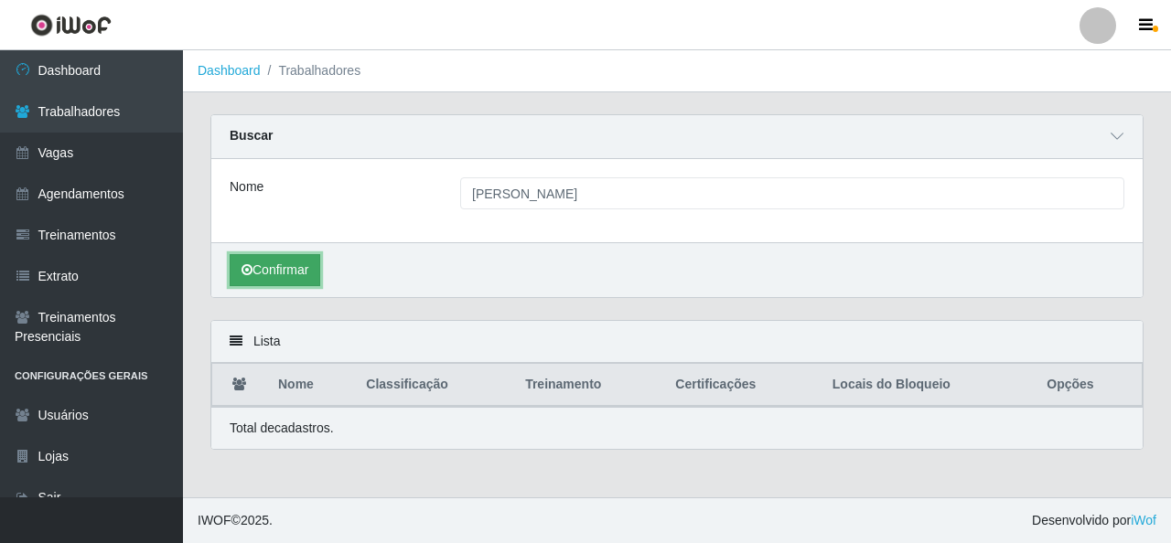
click at [294, 268] on button "Confirmar" at bounding box center [275, 270] width 91 height 32
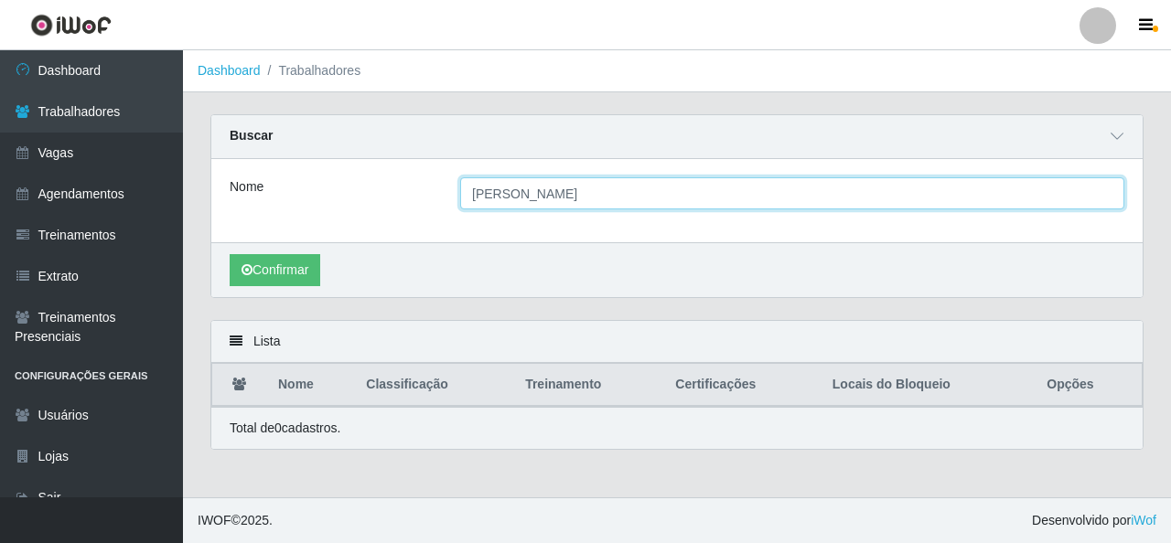
click at [570, 201] on input "[PERSON_NAME]" at bounding box center [792, 193] width 664 height 32
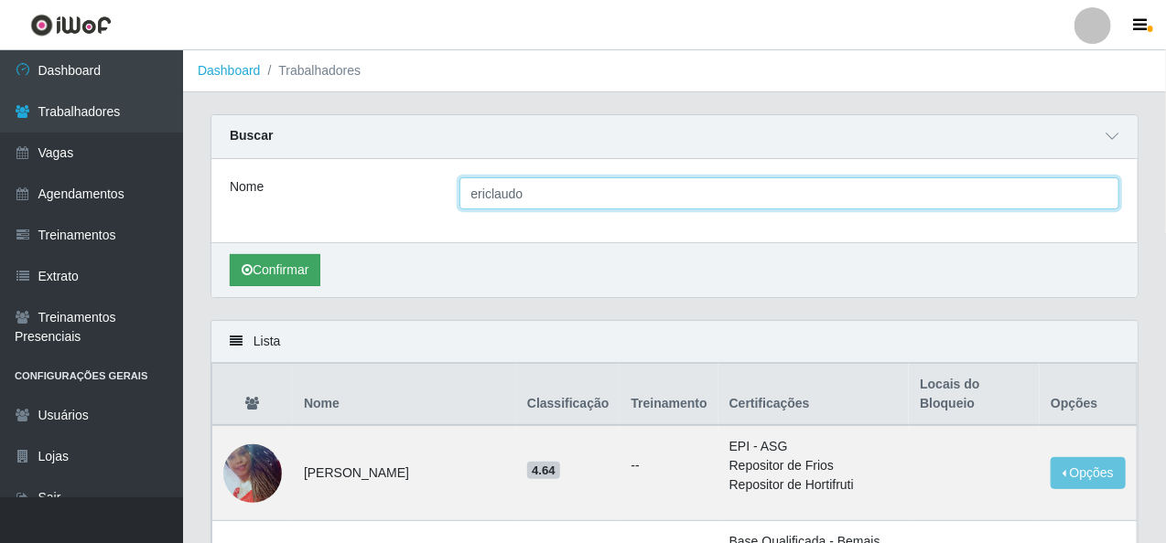
type input "ericlaudo"
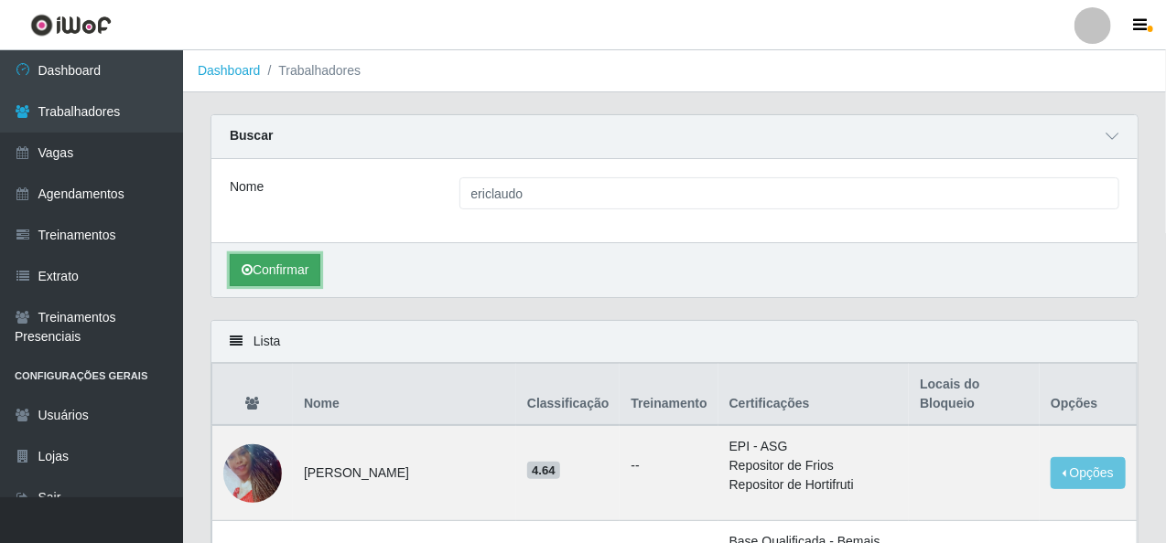
click at [304, 274] on button "Confirmar" at bounding box center [275, 270] width 91 height 32
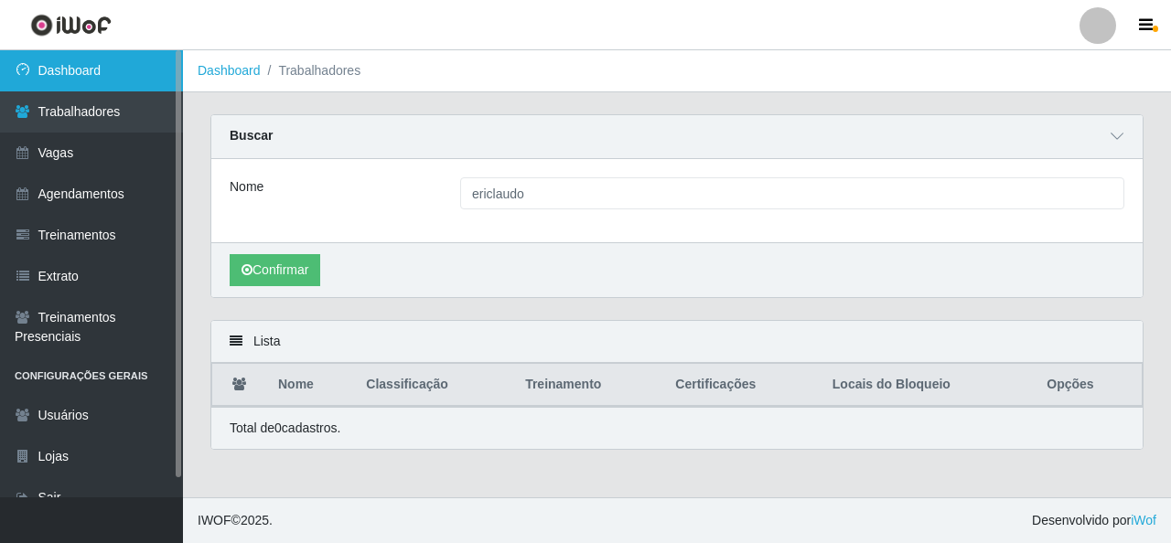
click at [142, 64] on link "Dashboard" at bounding box center [91, 70] width 183 height 41
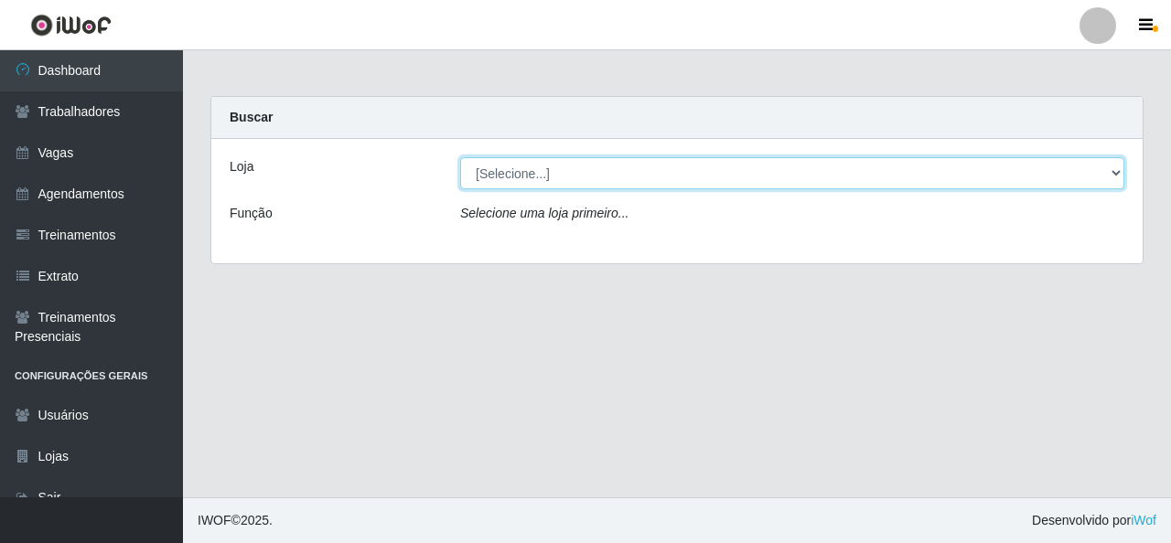
click at [554, 161] on select "[Selecione...] Rede Econômico - Malvinas Rede Econômico - Prata" at bounding box center [792, 173] width 664 height 32
click at [460, 157] on select "[Selecione...] Rede Econômico - Malvinas Rede Econômico - Prata" at bounding box center [792, 173] width 664 height 32
drag, startPoint x: 554, startPoint y: 172, endPoint x: 553, endPoint y: 181, distance: 9.3
click at [553, 177] on select "[Selecione...] Rede Econômico - Malvinas Rede Econômico - Prata" at bounding box center [792, 173] width 664 height 32
select select "194"
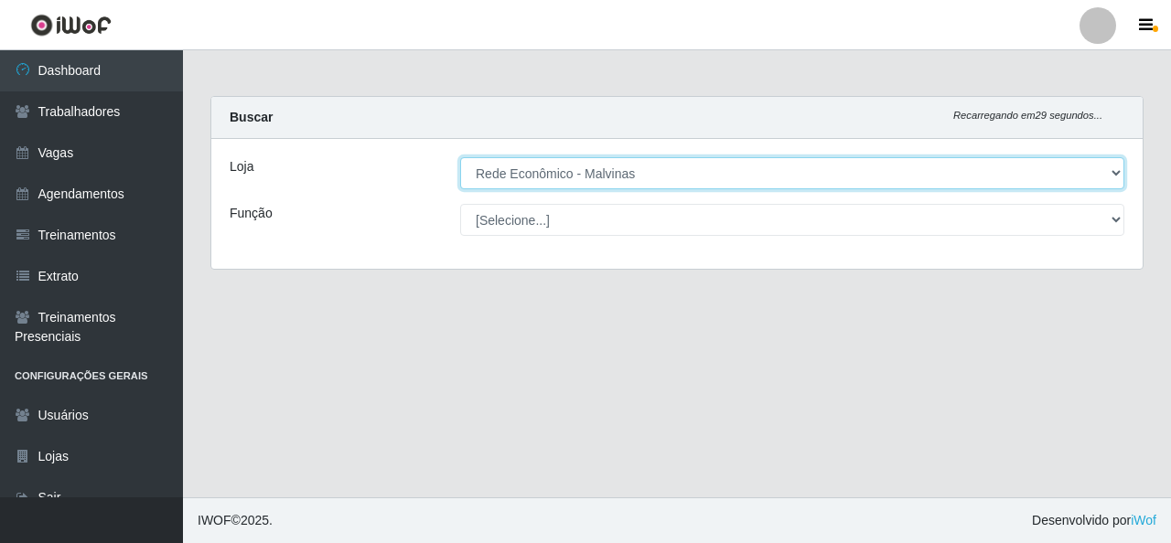
click at [460, 157] on select "[Selecione...] Rede Econômico - Malvinas Rede Econômico - Prata" at bounding box center [792, 173] width 664 height 32
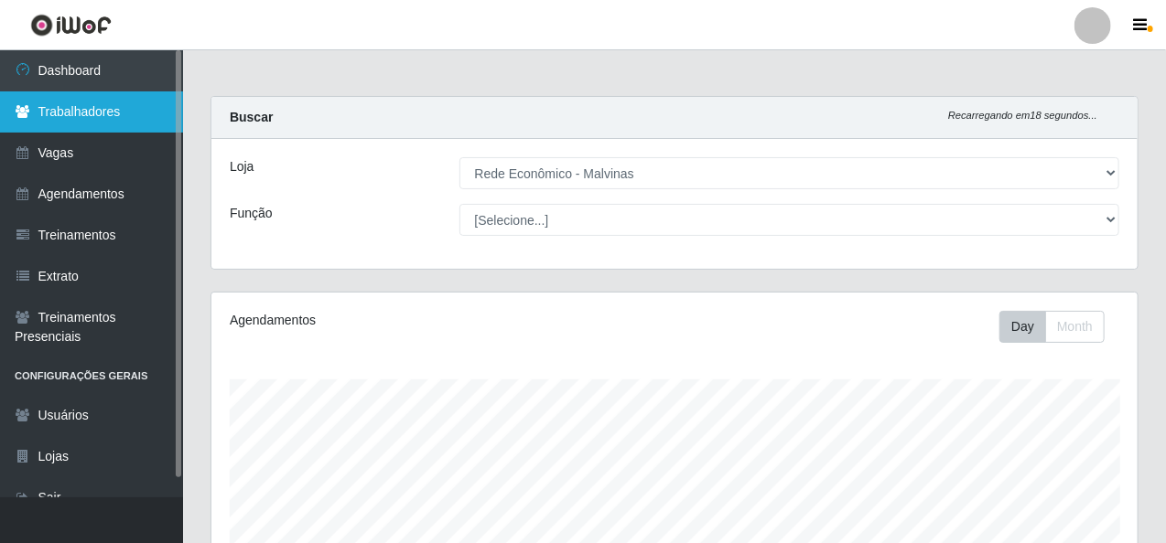
click at [134, 105] on link "Trabalhadores" at bounding box center [91, 111] width 183 height 41
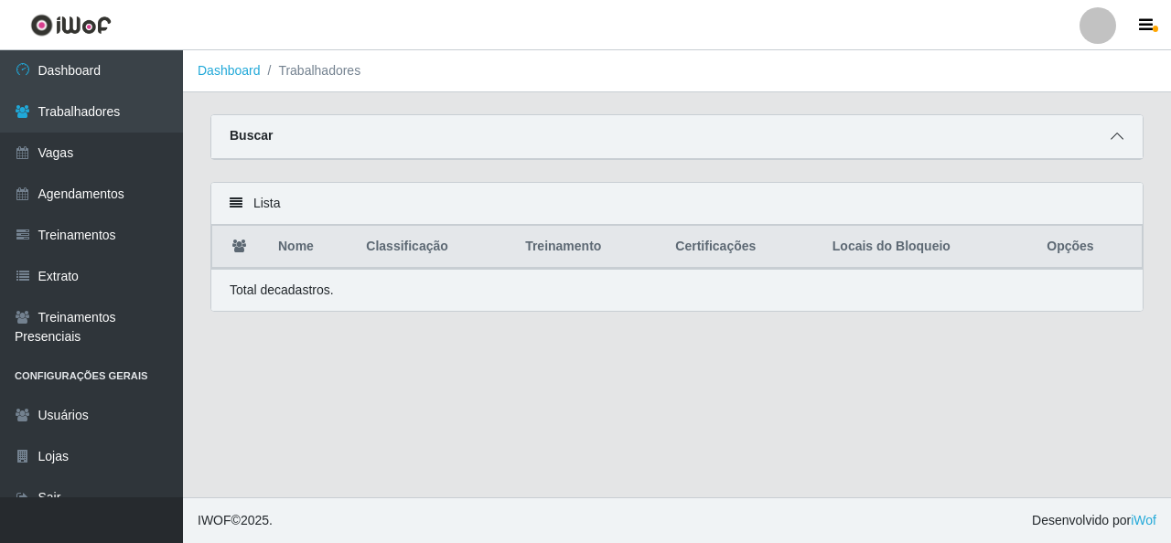
click at [1120, 135] on icon at bounding box center [1117, 136] width 13 height 13
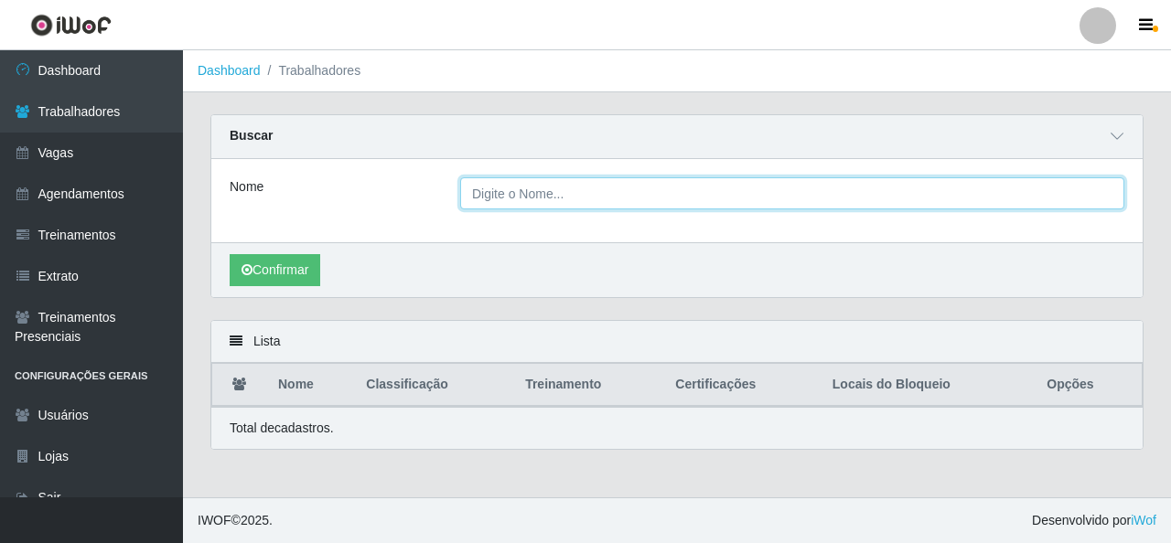
click at [590, 202] on input "Nome" at bounding box center [792, 193] width 664 height 32
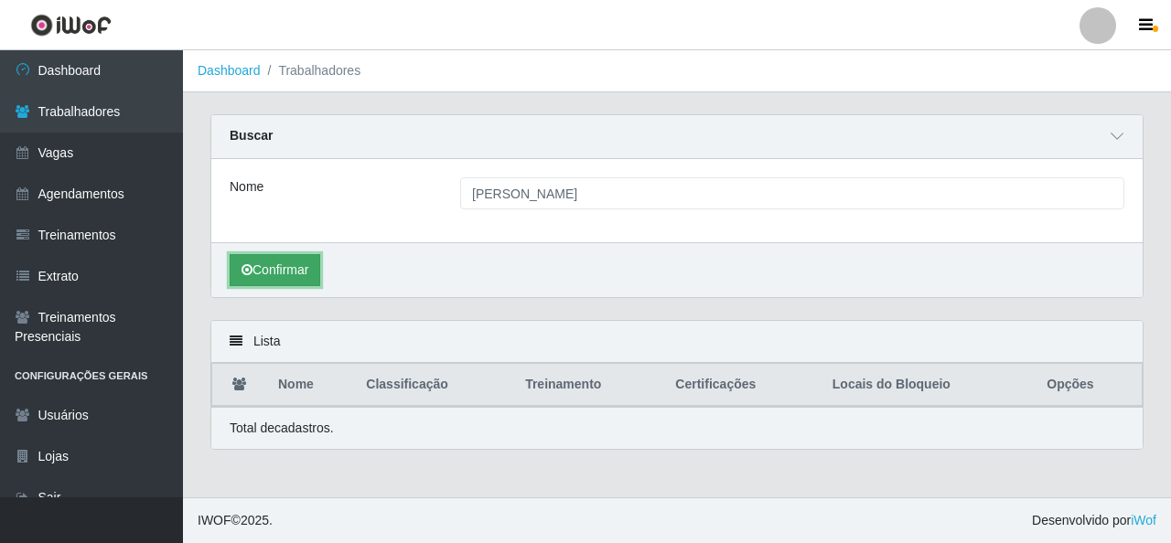
click at [277, 255] on button "Confirmar" at bounding box center [275, 270] width 91 height 32
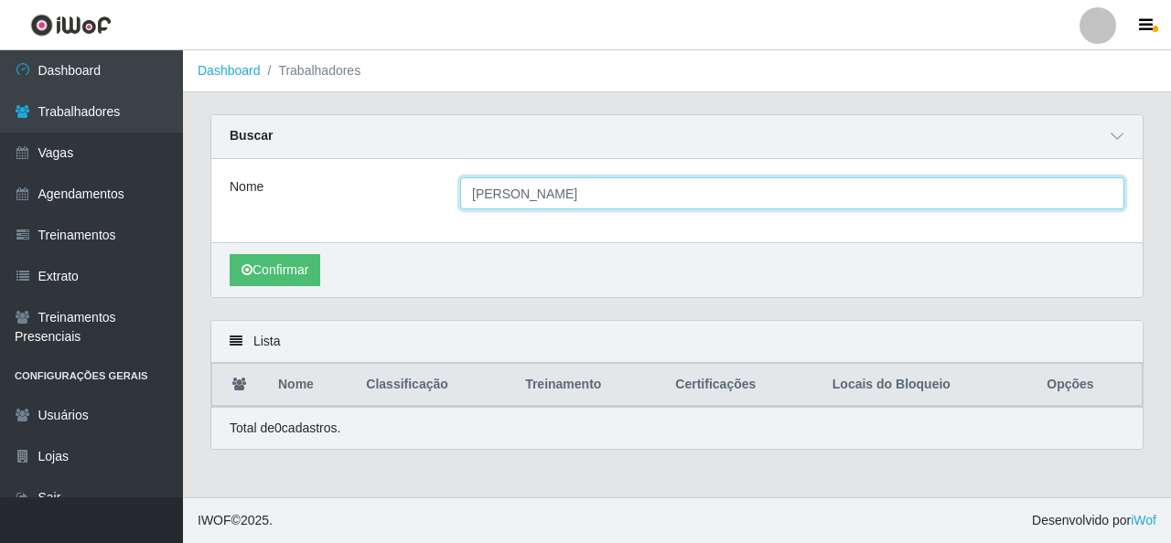
click at [578, 187] on input "[PERSON_NAME]" at bounding box center [792, 193] width 664 height 32
type input "ericlaudo"
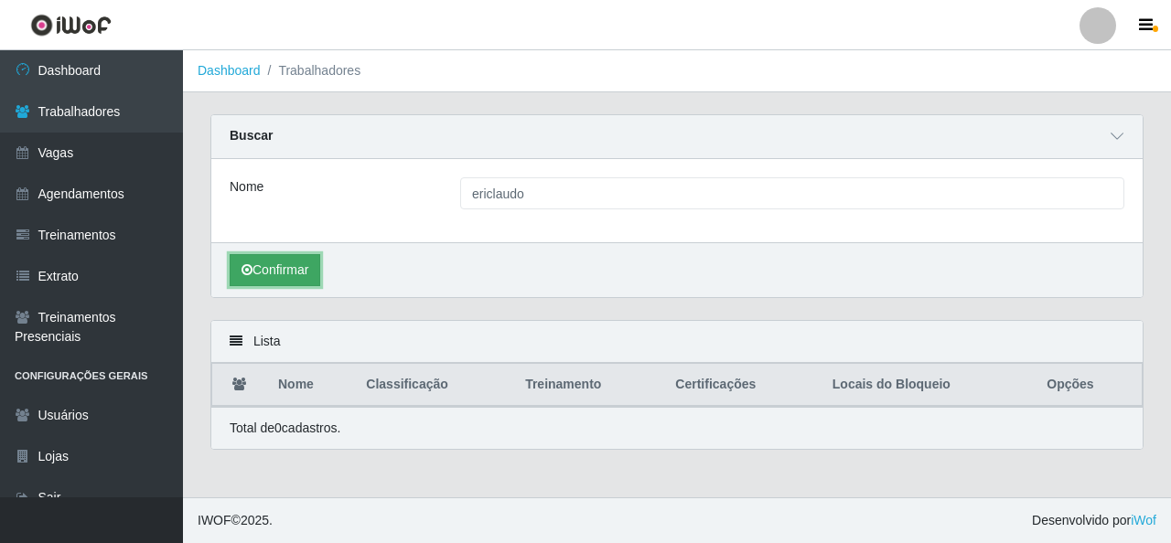
click at [306, 270] on button "Confirmar" at bounding box center [275, 270] width 91 height 32
